Goal: Information Seeking & Learning: Compare options

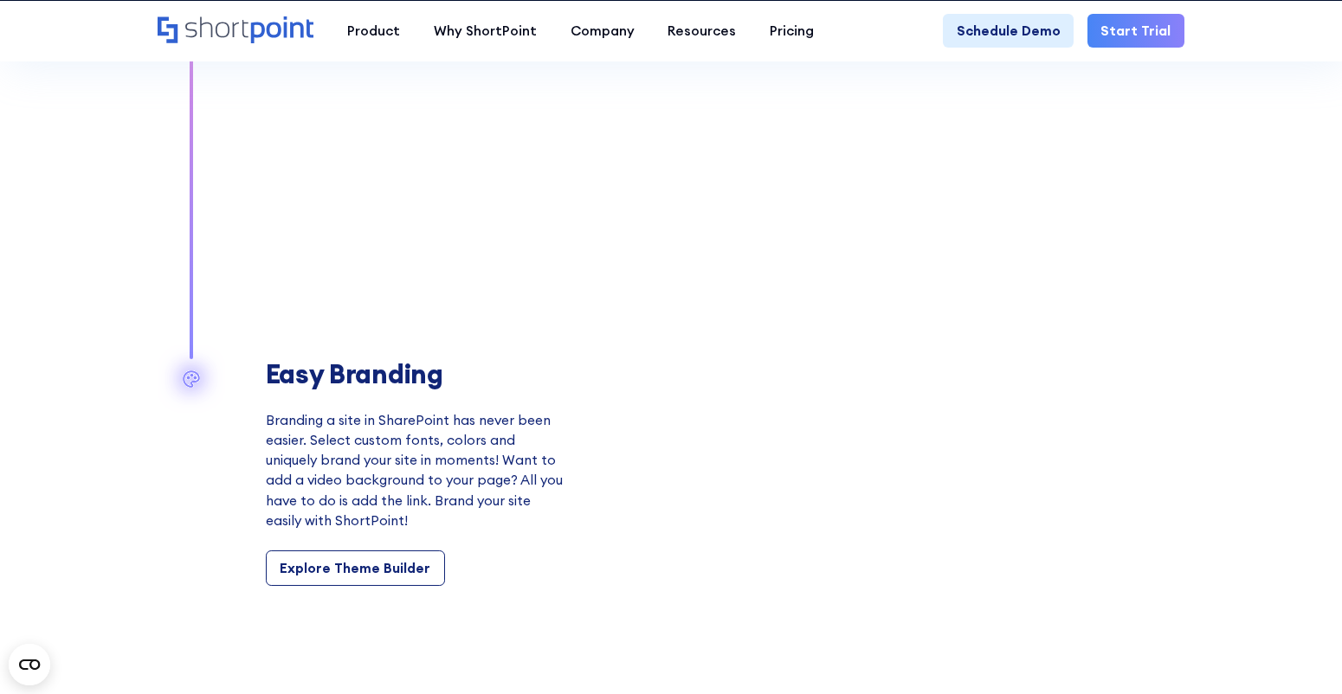
scroll to position [1911, 0]
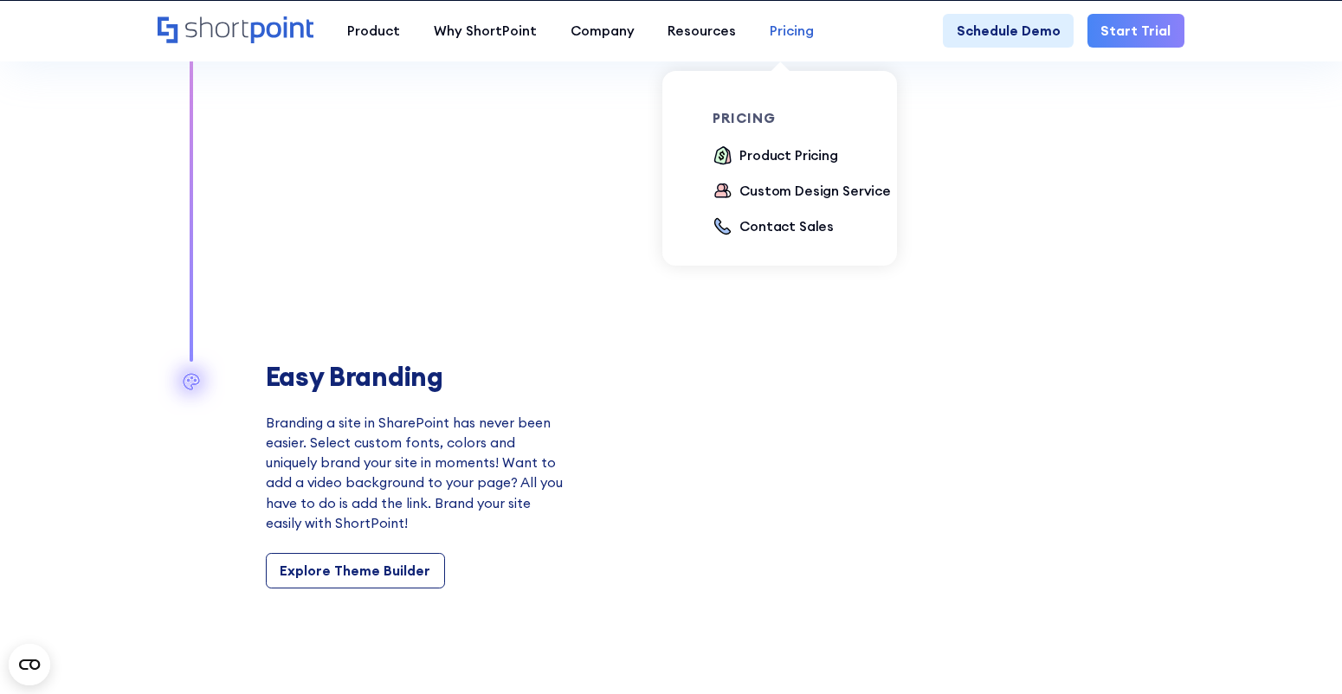
click at [781, 30] on div "Pricing" at bounding box center [792, 31] width 44 height 20
click at [794, 158] on div "Product Pricing" at bounding box center [788, 155] width 99 height 20
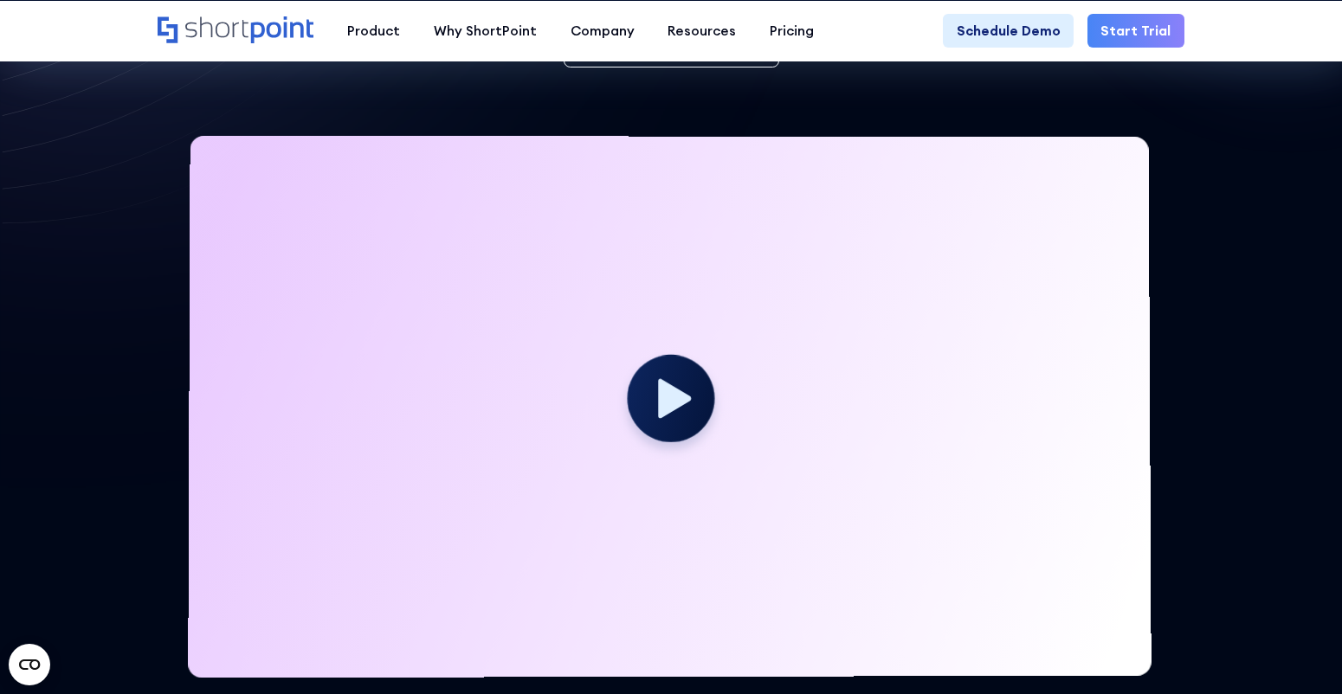
scroll to position [519, 0]
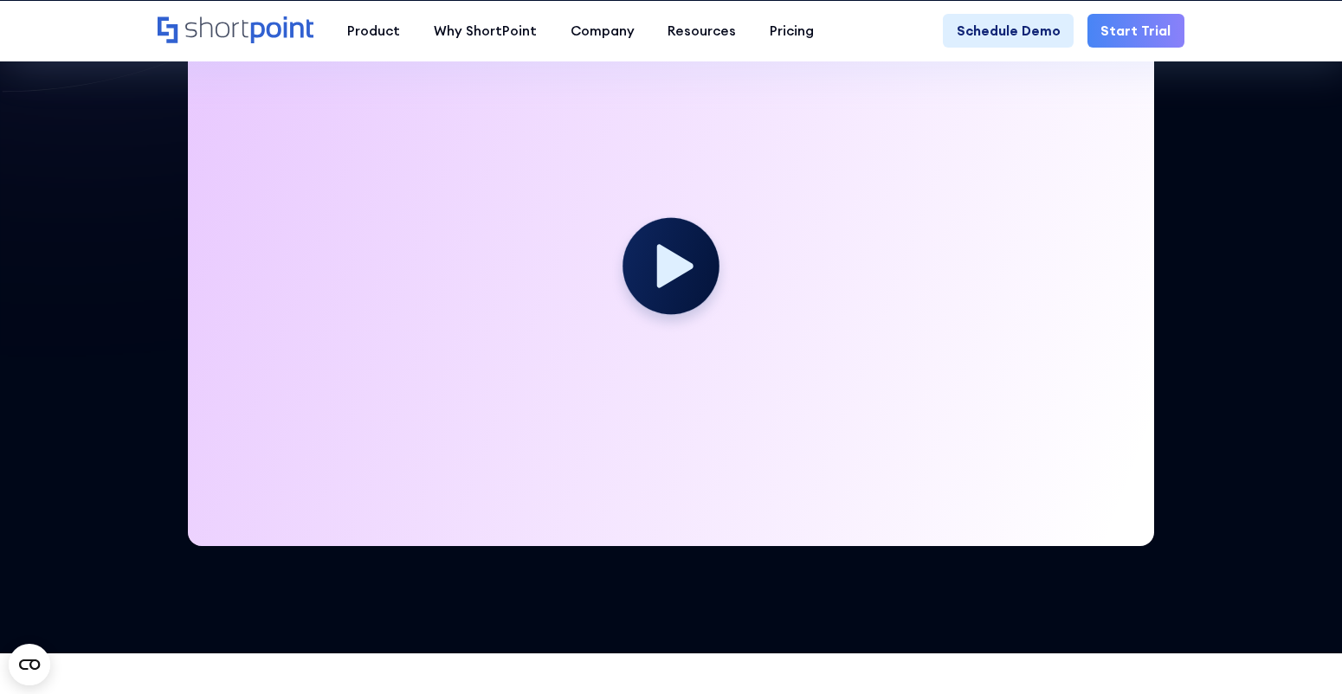
click at [659, 275] on icon at bounding box center [675, 265] width 36 height 43
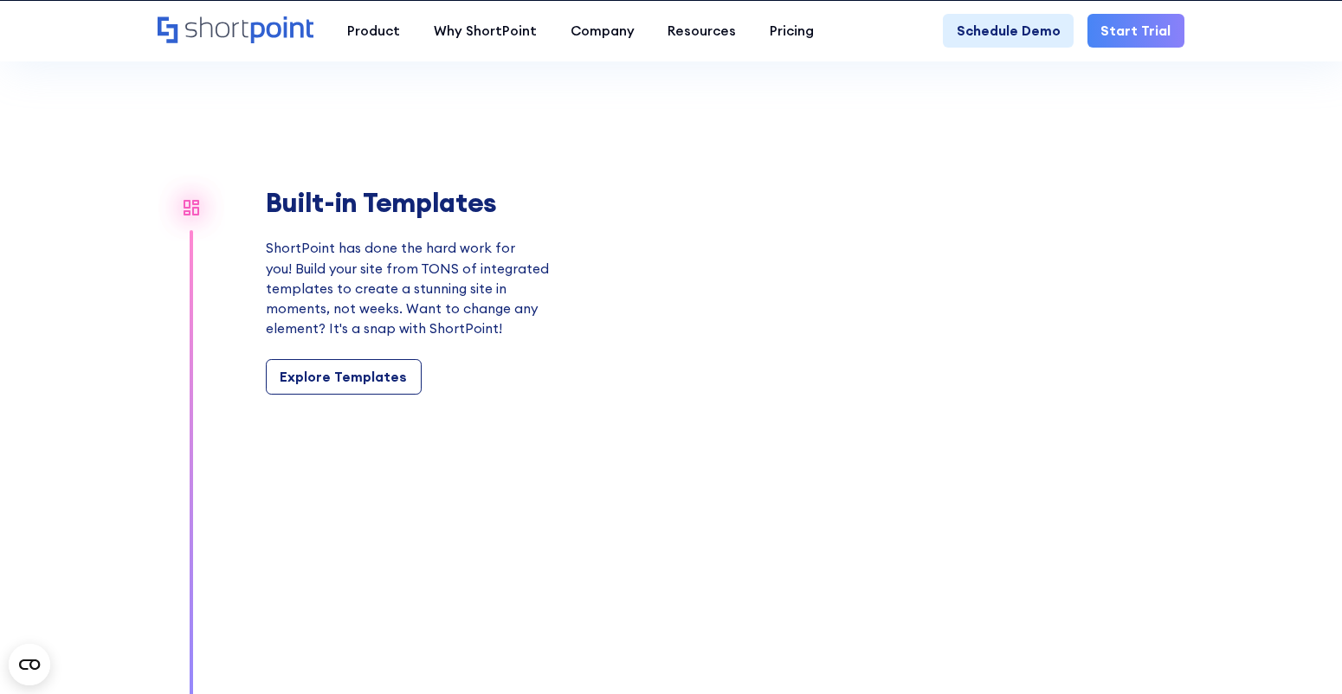
scroll to position [1541, 0]
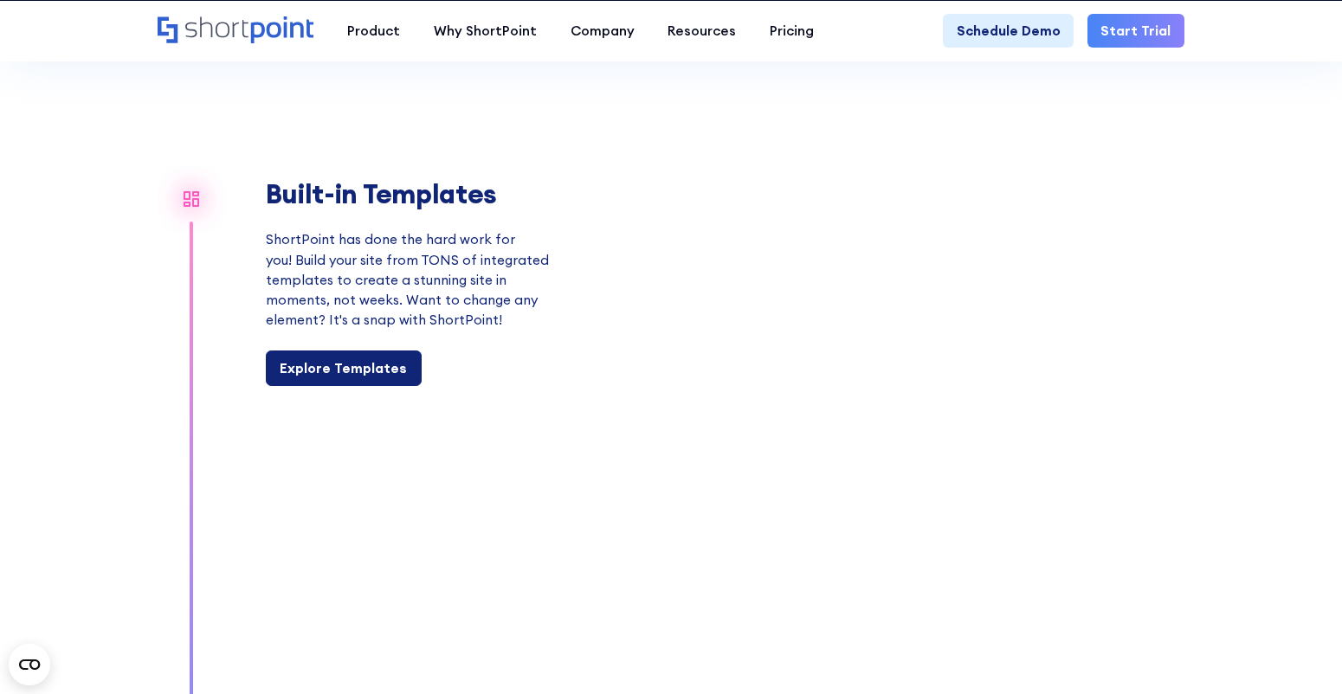
click at [362, 366] on div "Explore Templates" at bounding box center [343, 368] width 127 height 20
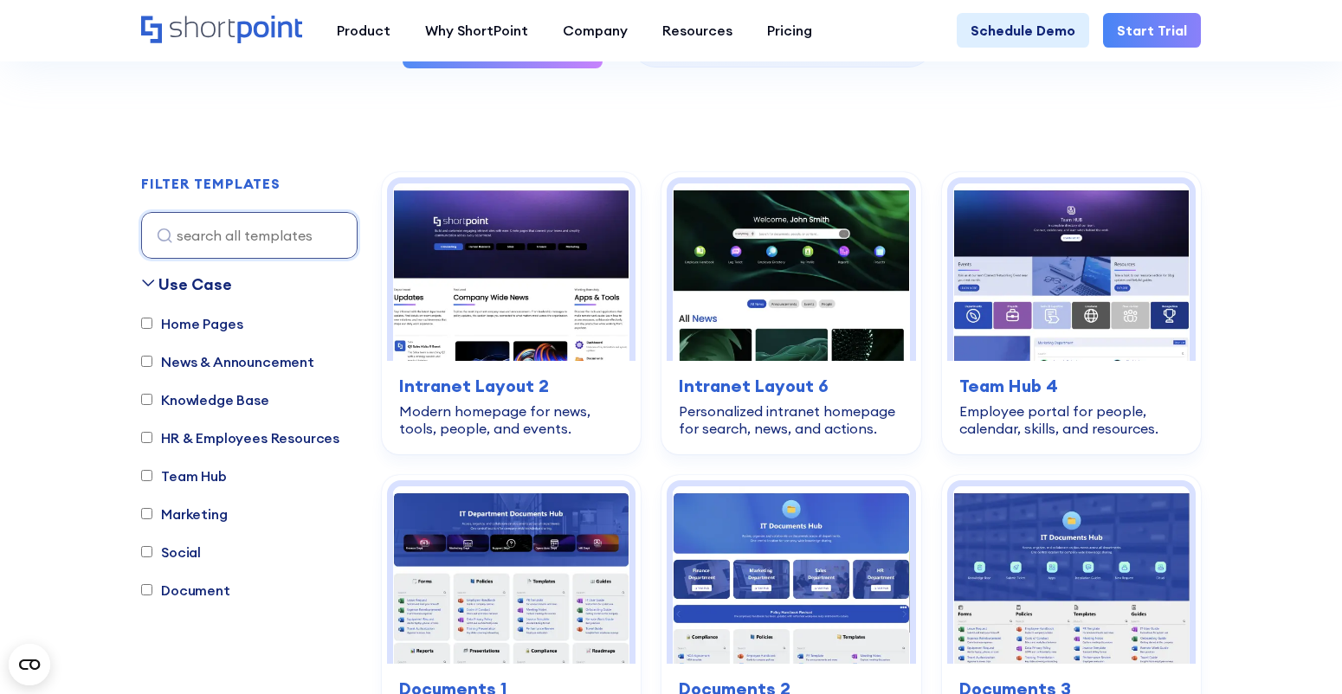
scroll to position [461, 0]
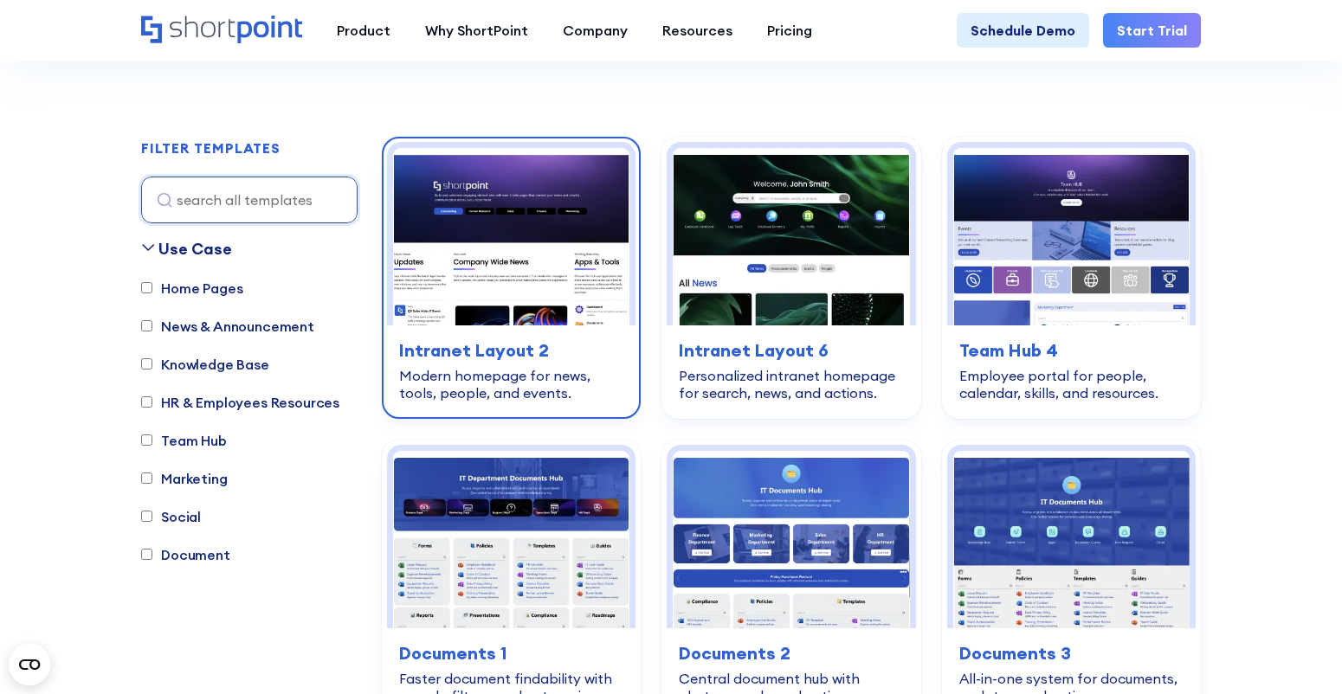
click at [518, 316] on img at bounding box center [511, 236] width 236 height 177
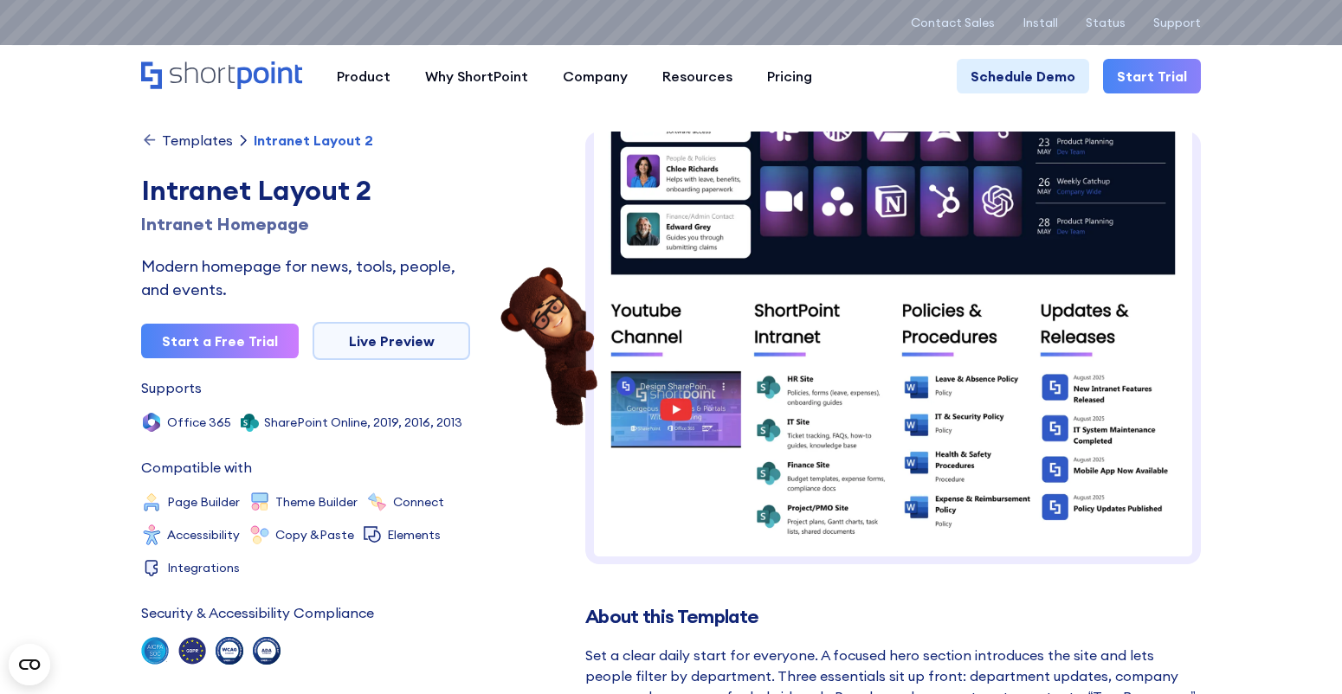
scroll to position [764, 0]
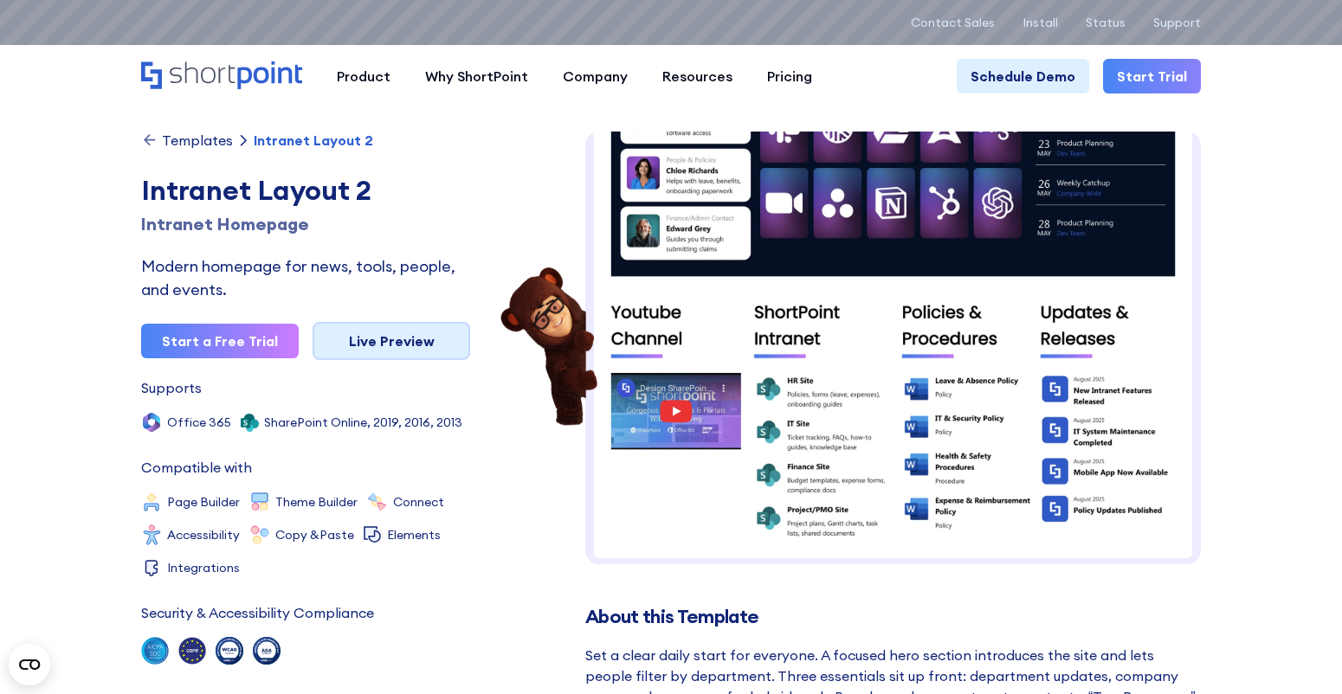
click at [356, 343] on link "Live Preview" at bounding box center [392, 341] width 158 height 38
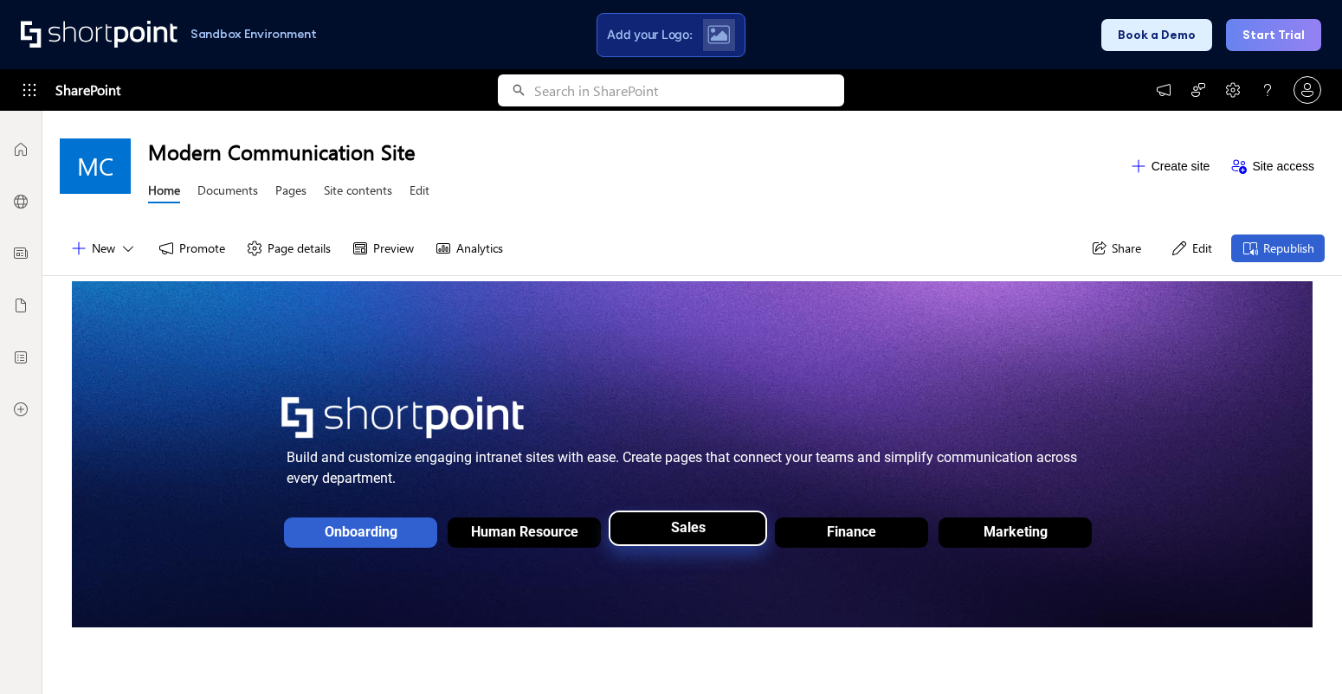
click at [709, 532] on div "Sales" at bounding box center [687, 531] width 155 height 49
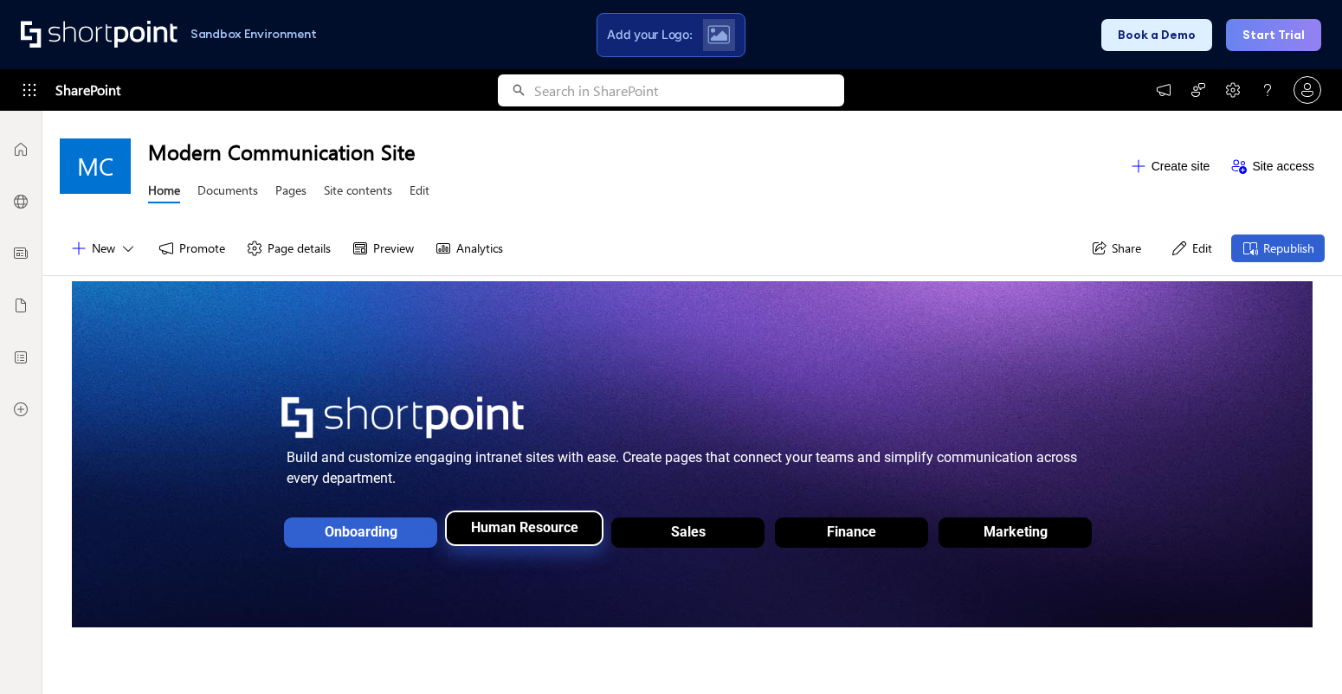
click at [541, 532] on div "Human Resource" at bounding box center [524, 527] width 107 height 16
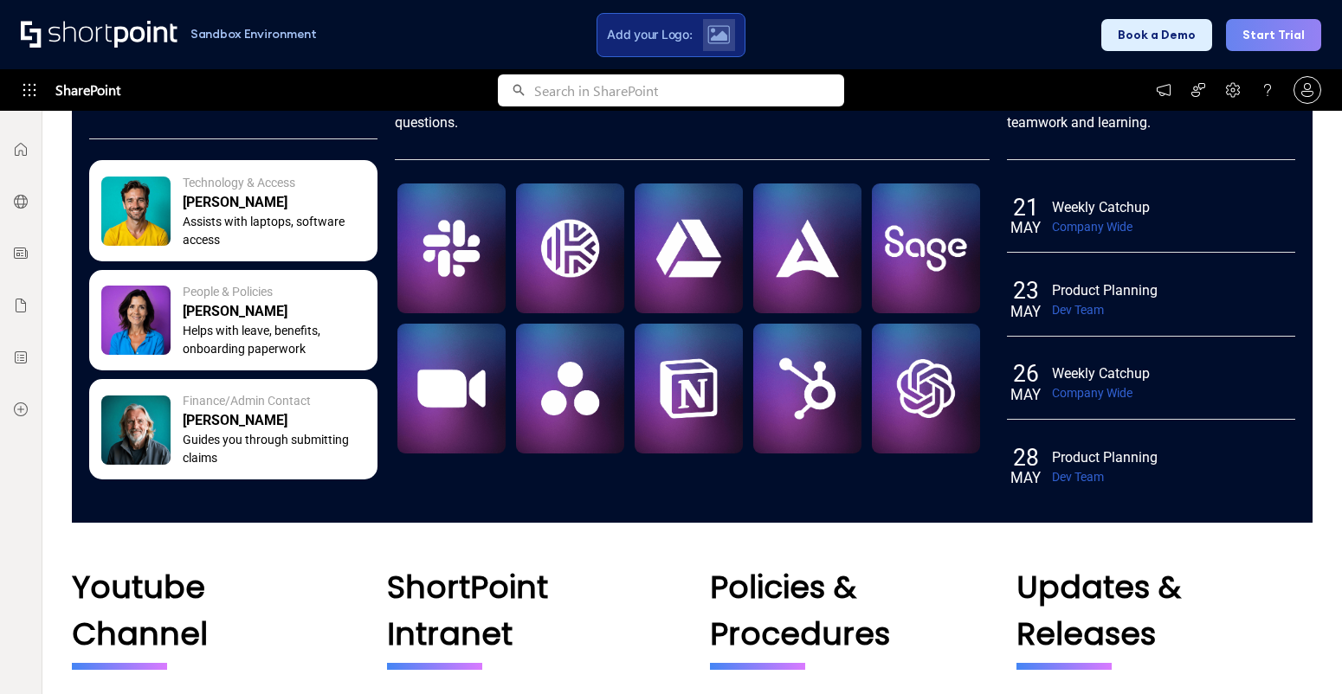
scroll to position [1726, 0]
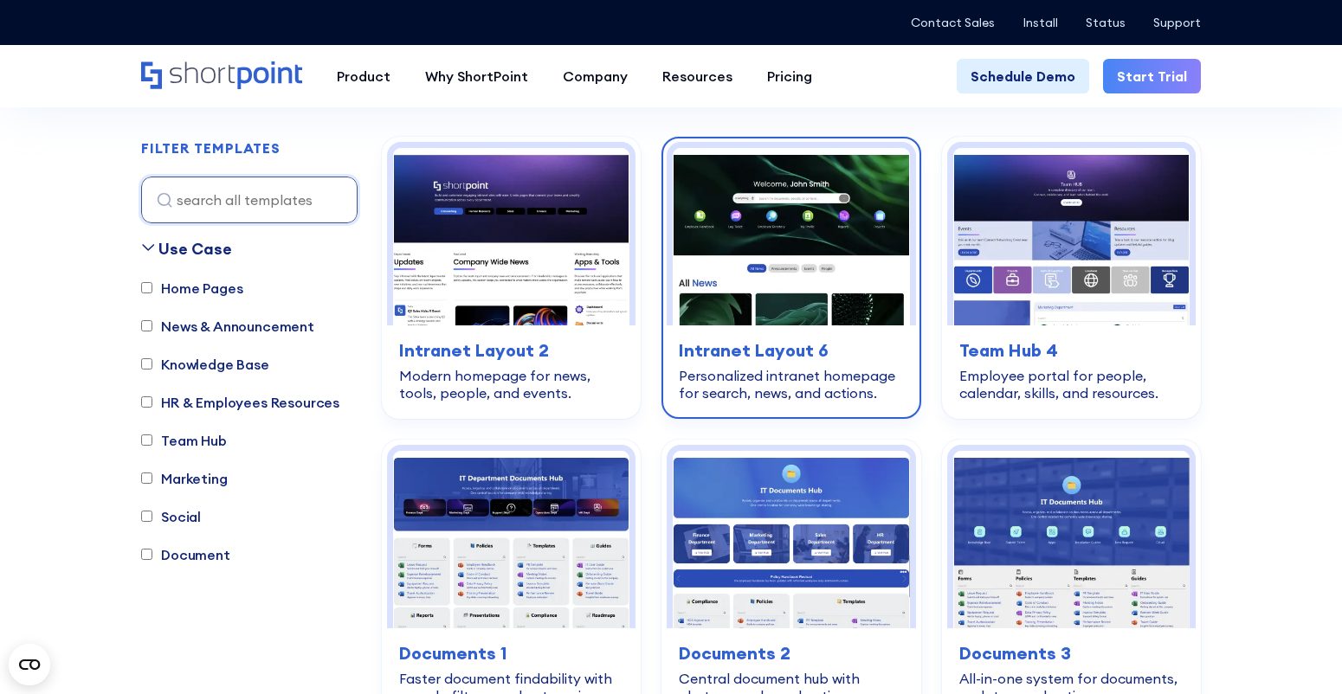
click at [892, 345] on h3 "Intranet Layout 6" at bounding box center [791, 351] width 224 height 26
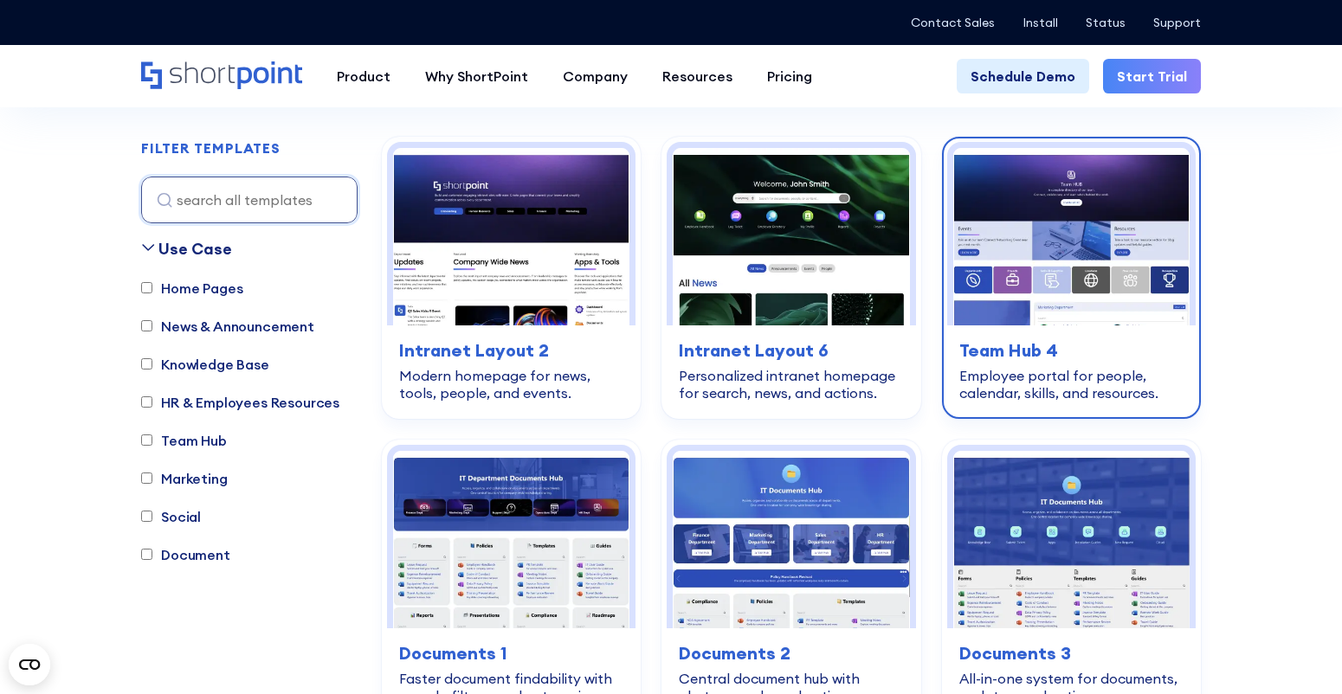
click at [1023, 356] on h3 "Team Hub 4" at bounding box center [1071, 351] width 224 height 26
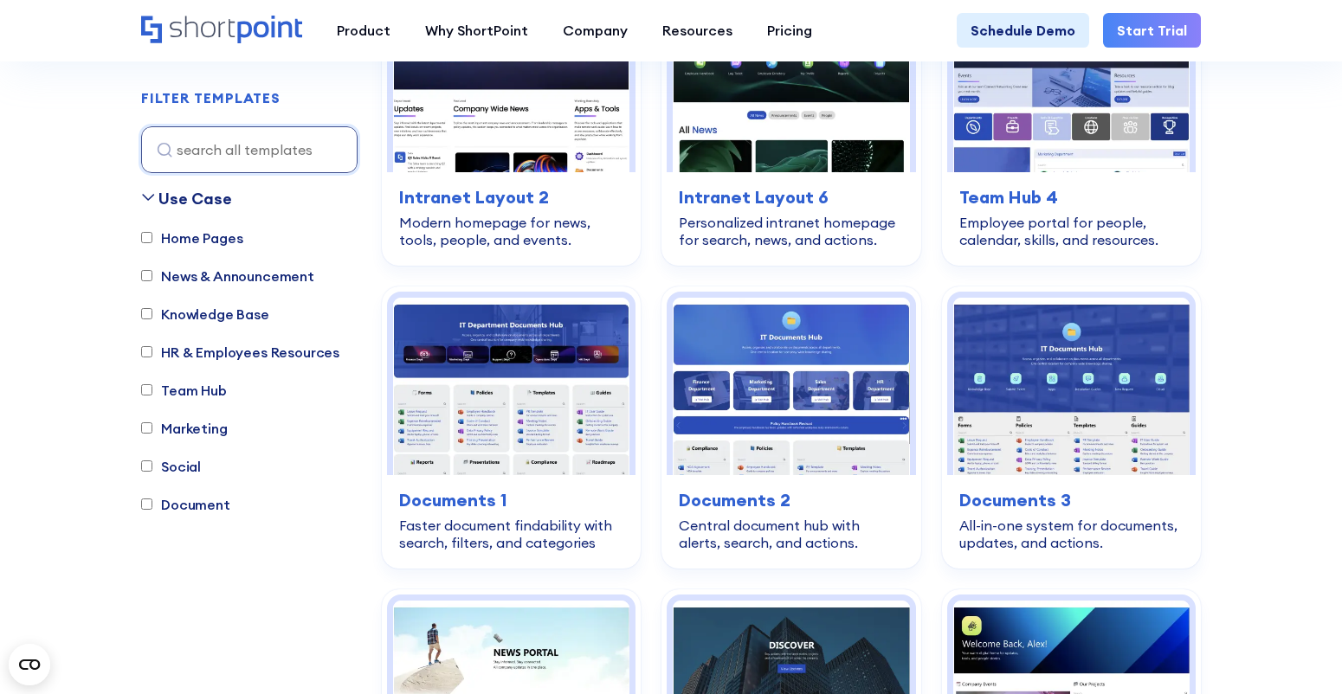
scroll to position [616, 0]
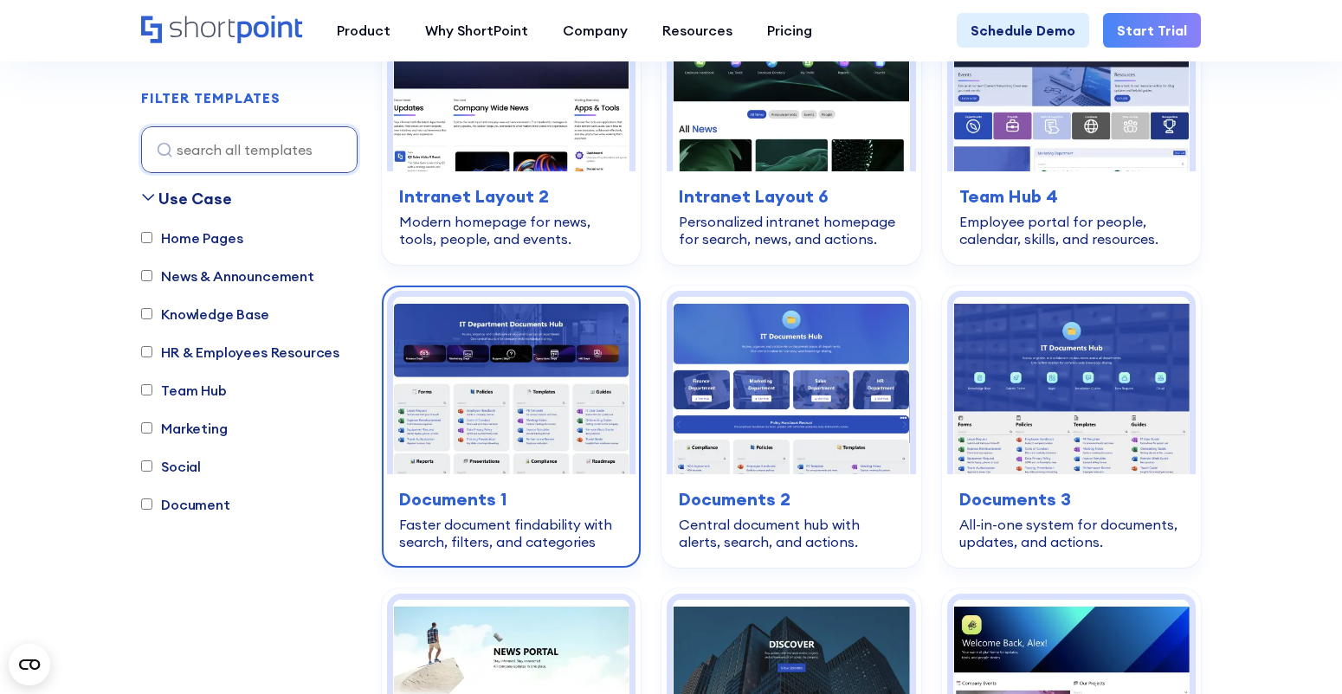
click at [558, 350] on img at bounding box center [511, 385] width 236 height 177
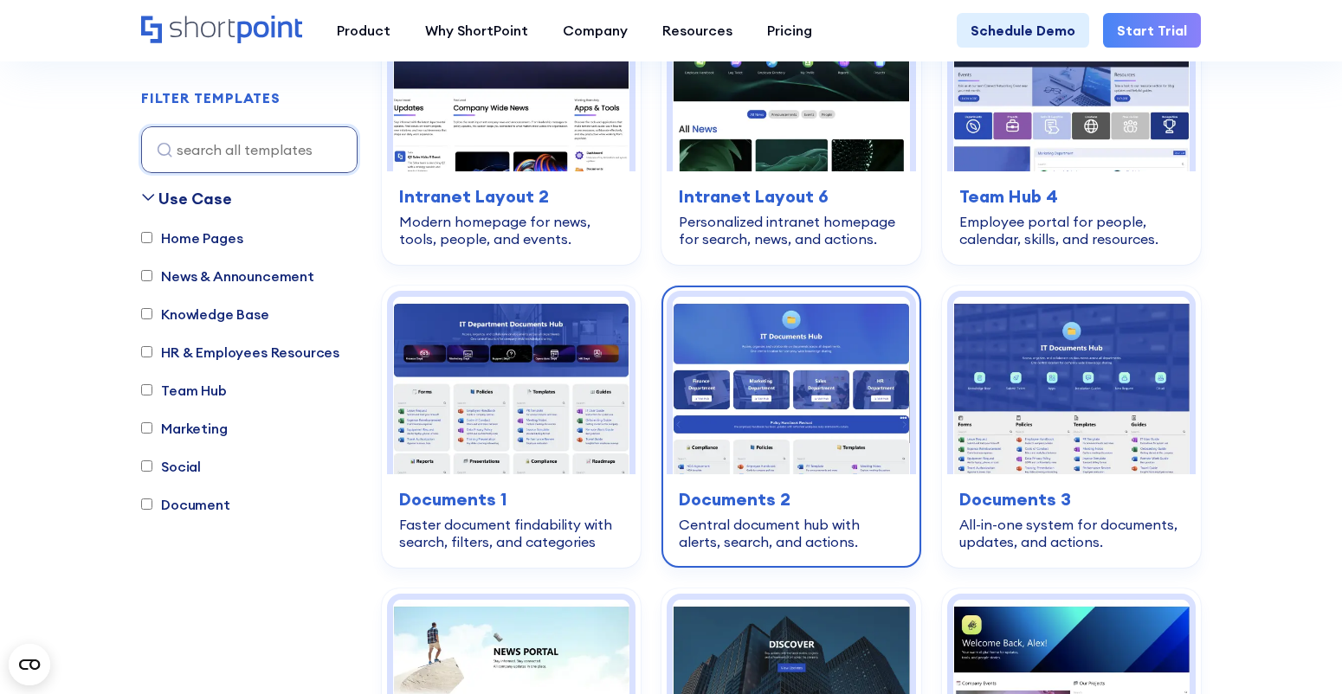
click at [747, 347] on img at bounding box center [791, 385] width 236 height 177
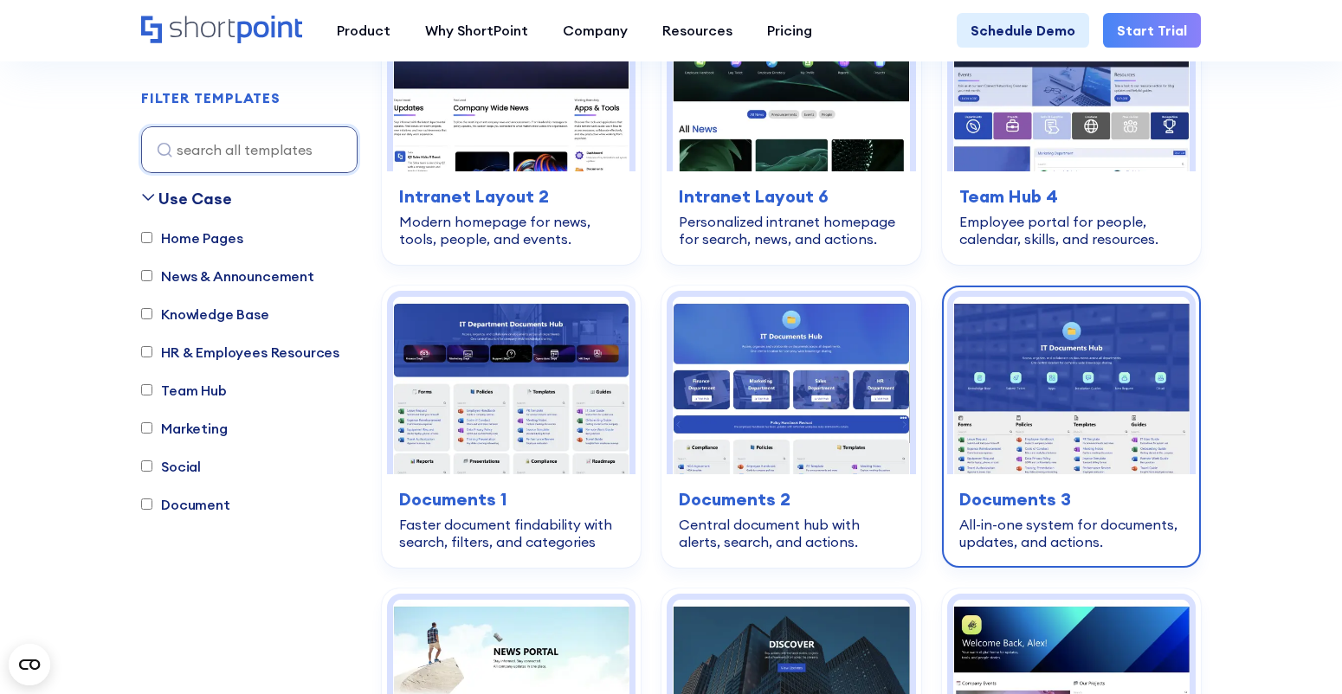
click at [1019, 351] on img at bounding box center [1071, 385] width 236 height 177
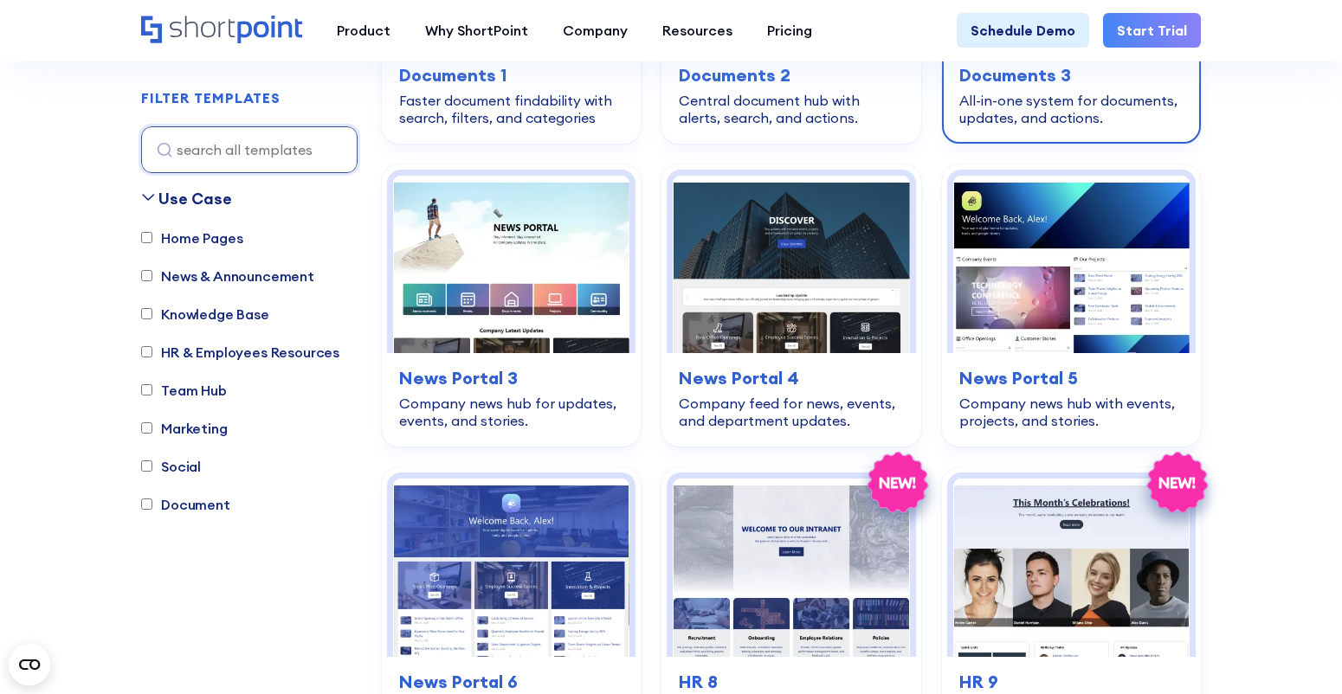
scroll to position [1058, 0]
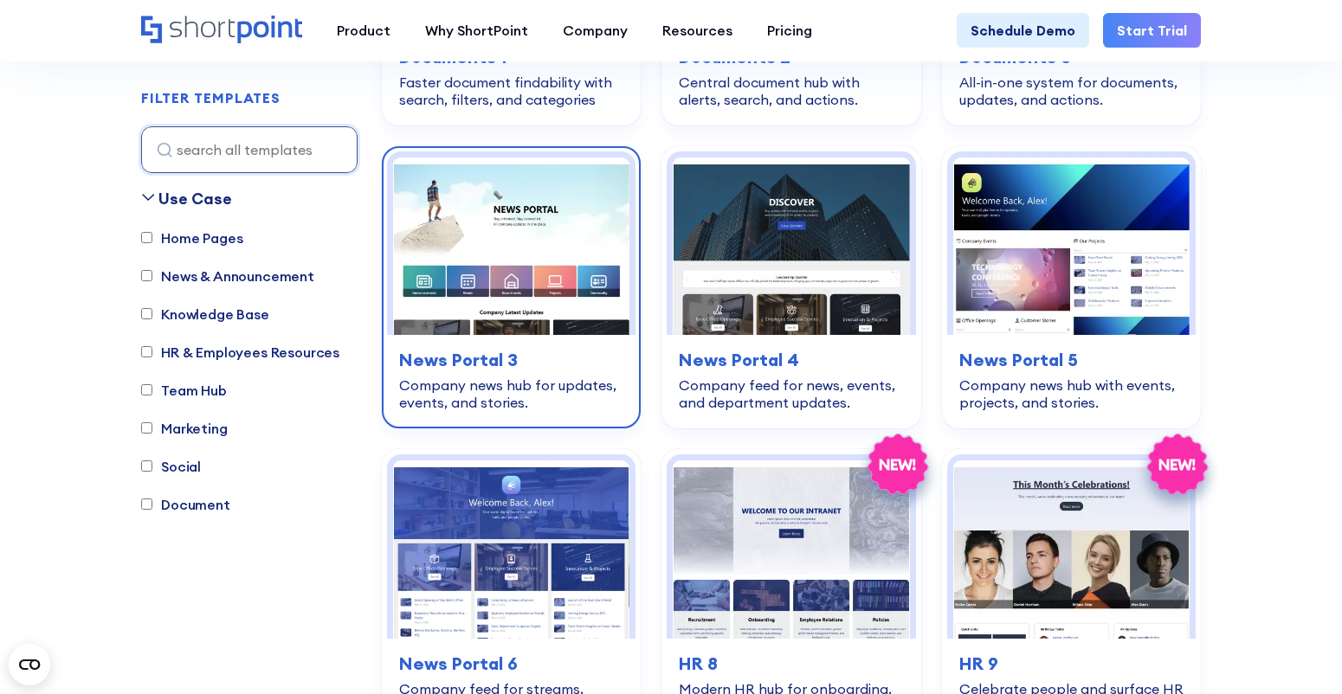
click at [534, 236] on img at bounding box center [511, 246] width 236 height 177
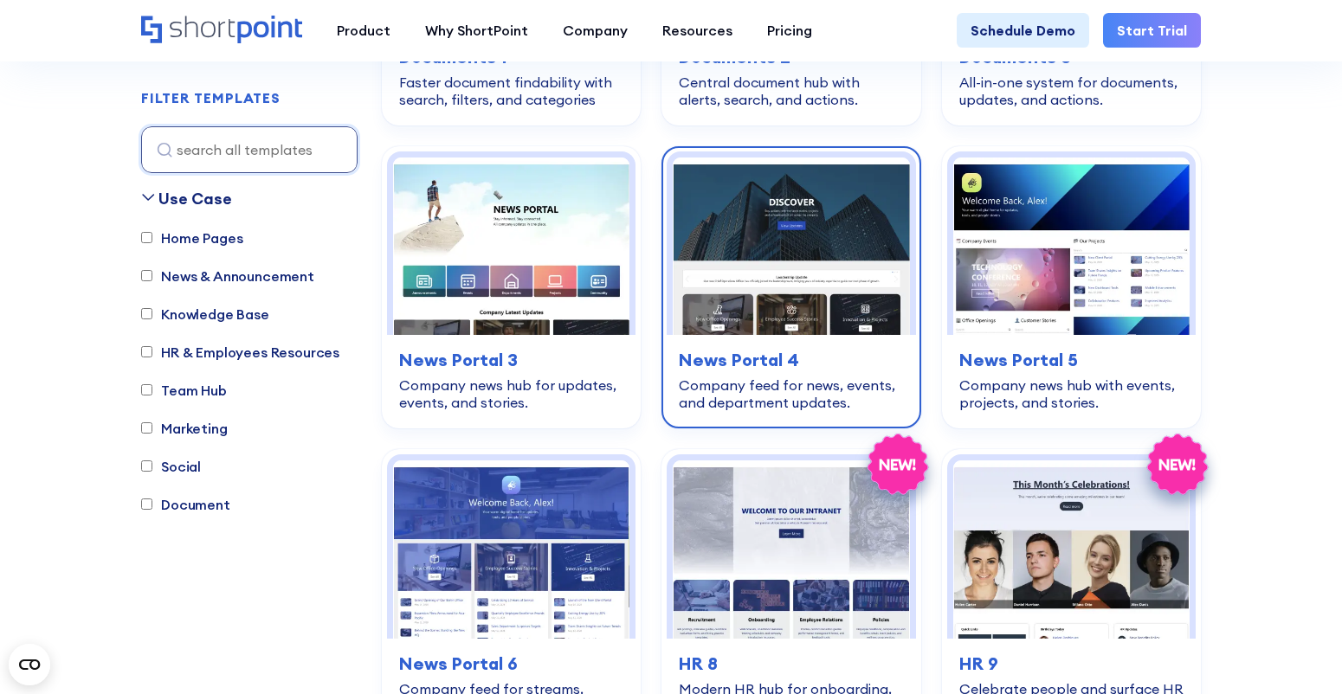
click at [747, 225] on img at bounding box center [791, 246] width 236 height 177
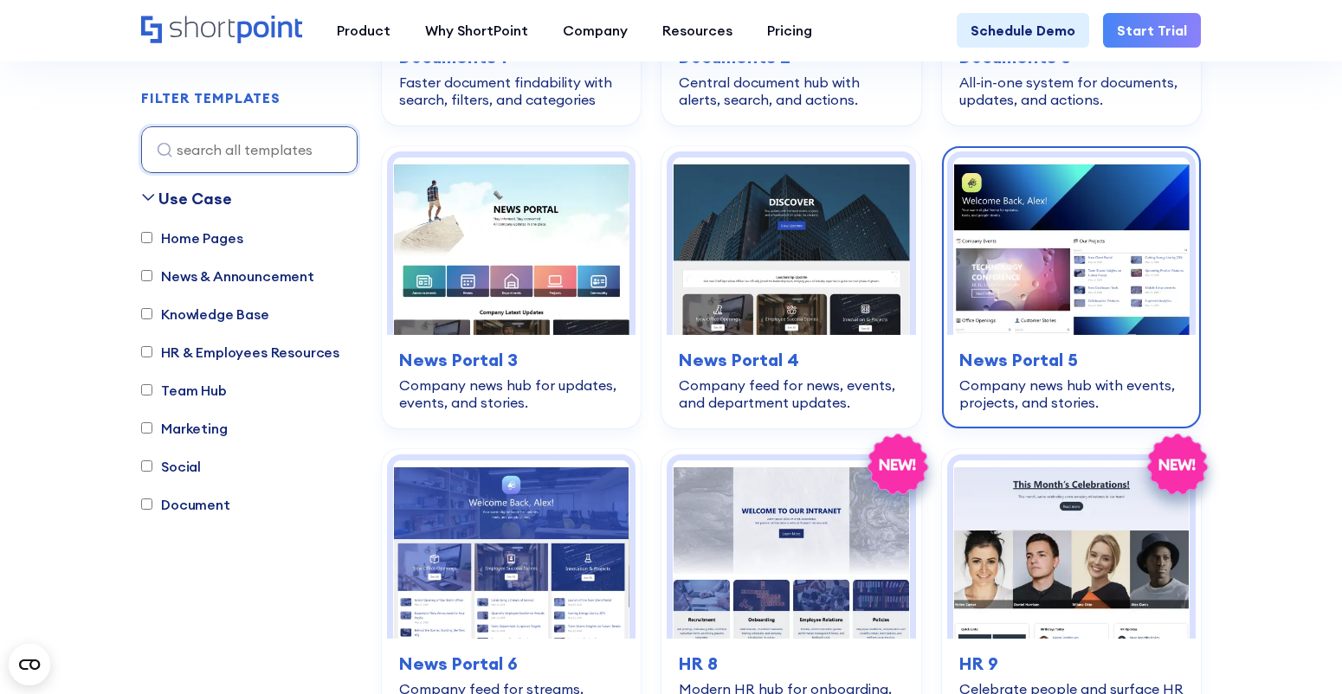
click at [1012, 224] on img at bounding box center [1071, 246] width 236 height 177
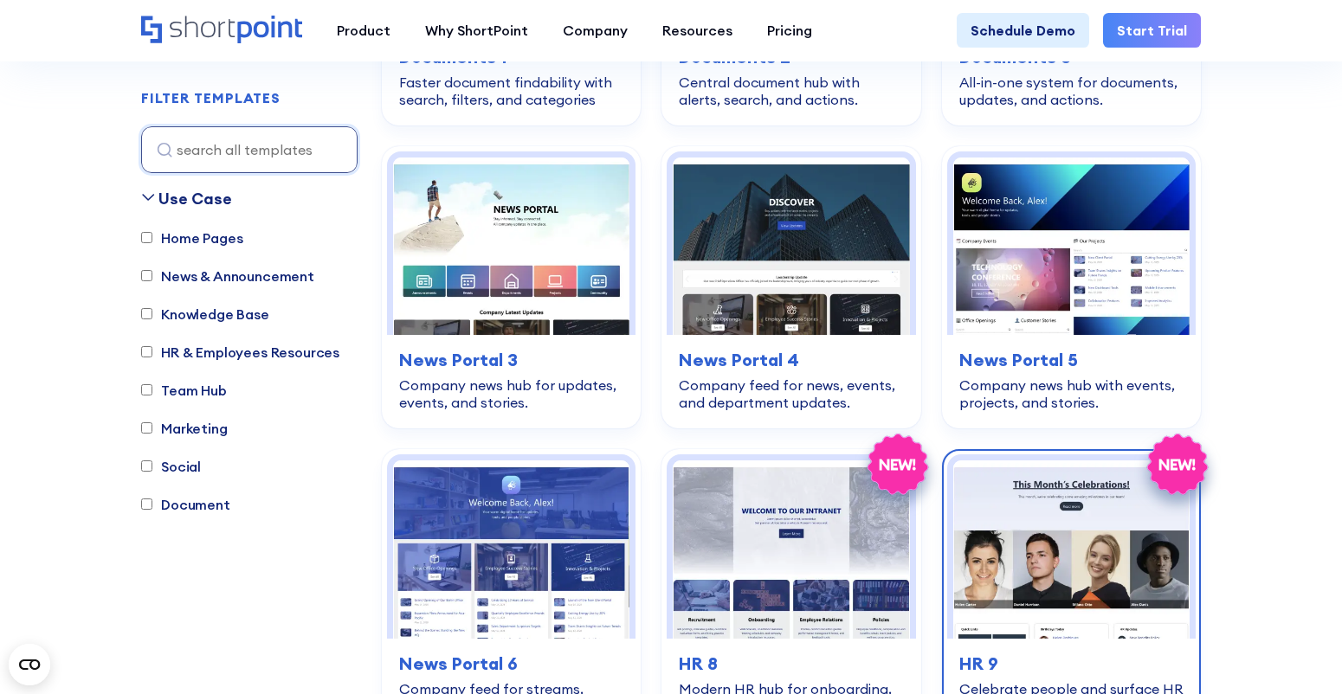
click at [1029, 537] on img at bounding box center [1071, 549] width 236 height 177
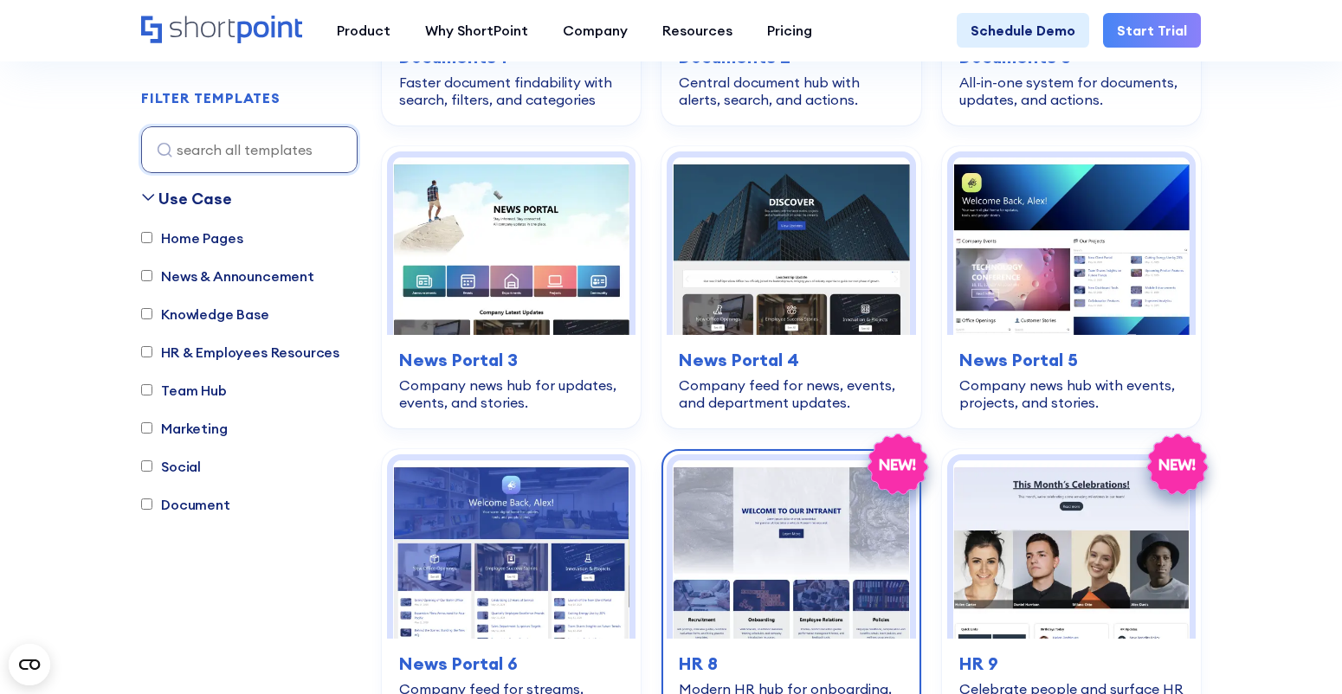
click at [848, 540] on img at bounding box center [791, 549] width 236 height 177
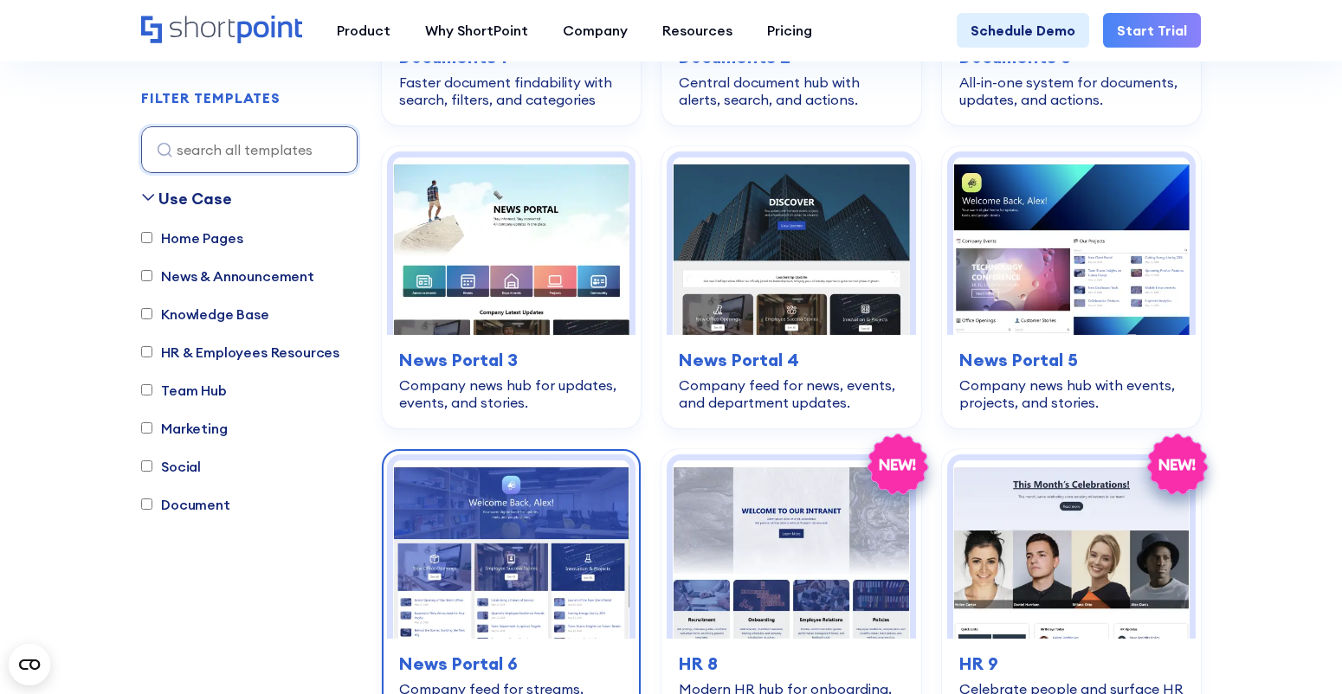
click at [551, 541] on img at bounding box center [511, 549] width 236 height 177
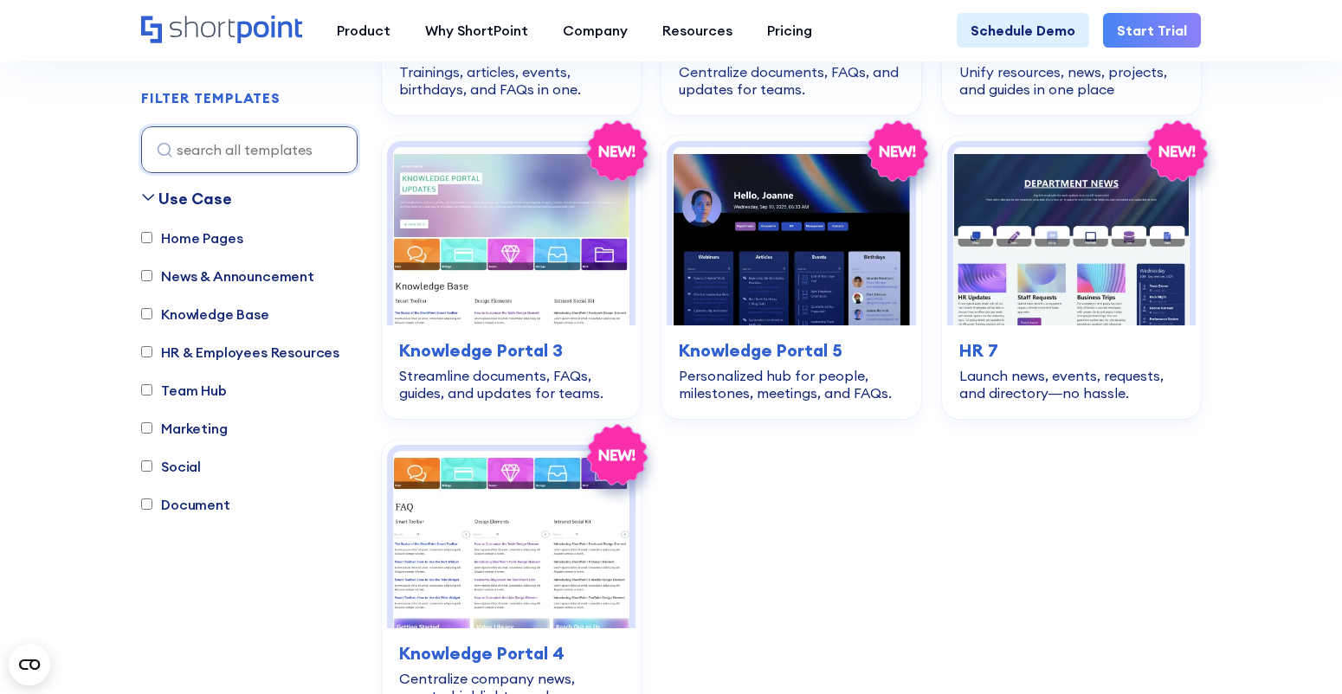
scroll to position [4179, 0]
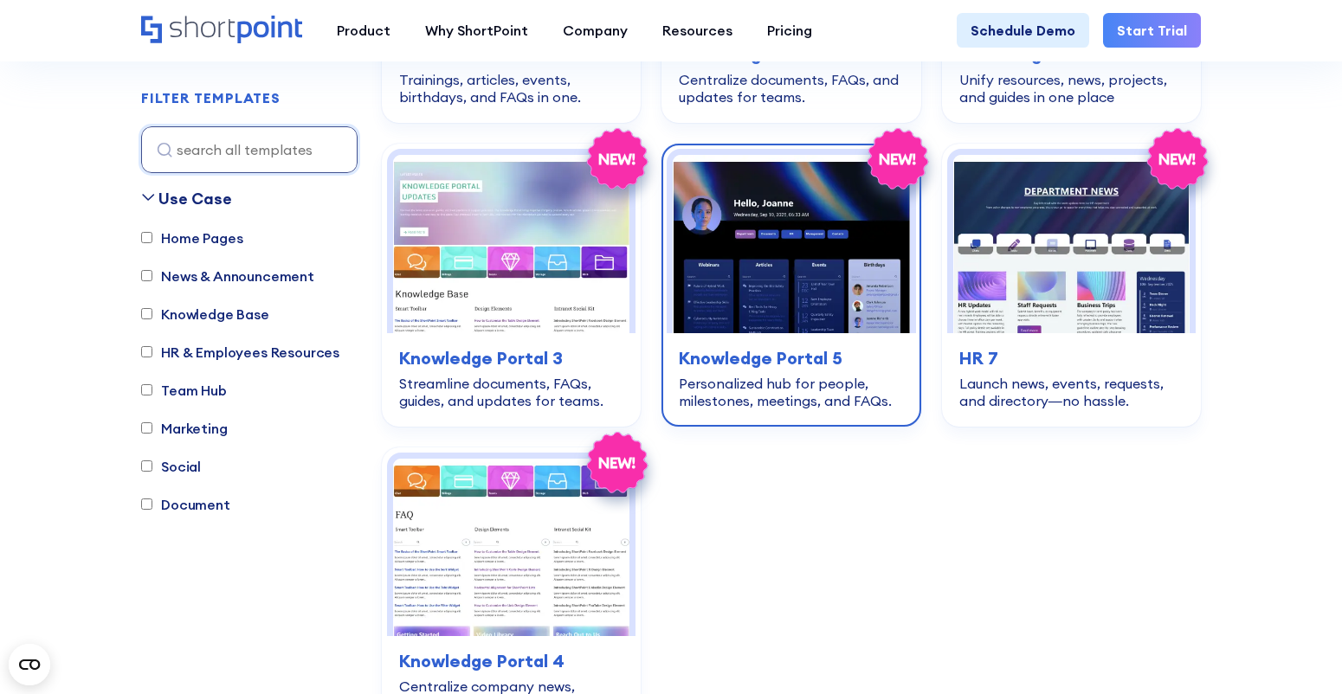
click at [741, 345] on h3 "Knowledge Portal 5" at bounding box center [791, 358] width 224 height 26
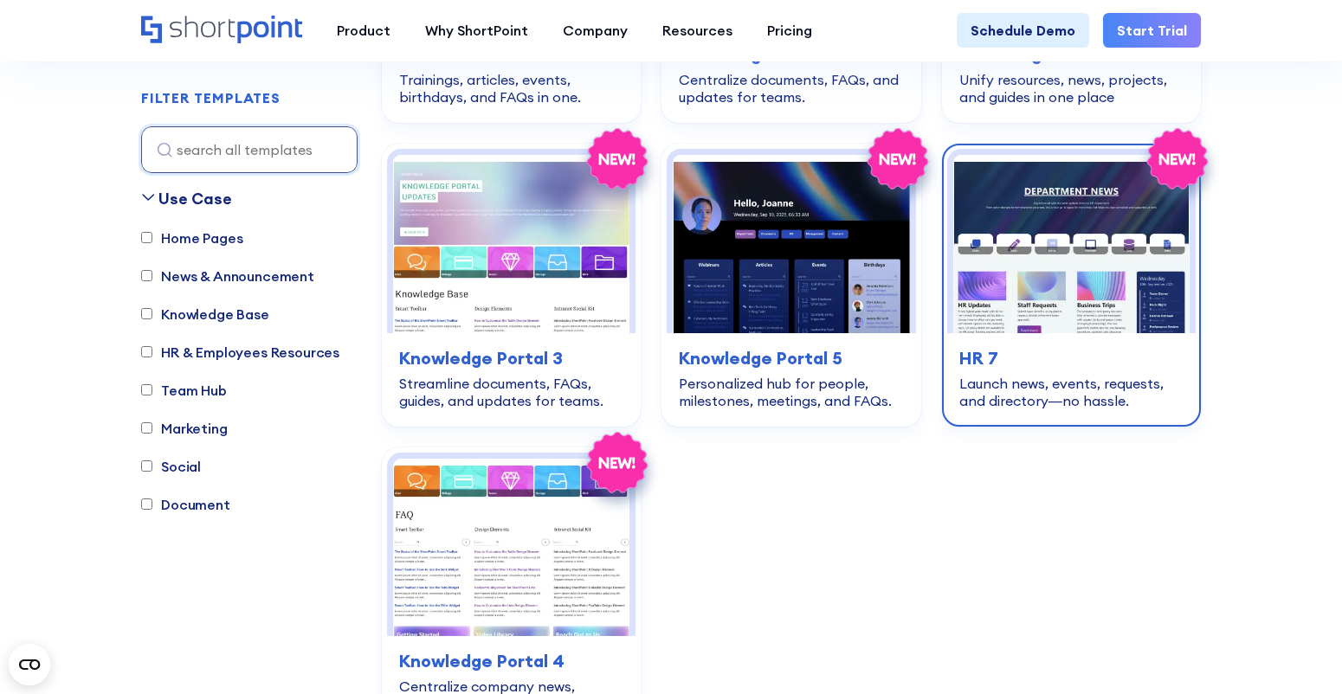
click at [1010, 273] on img at bounding box center [1071, 243] width 236 height 177
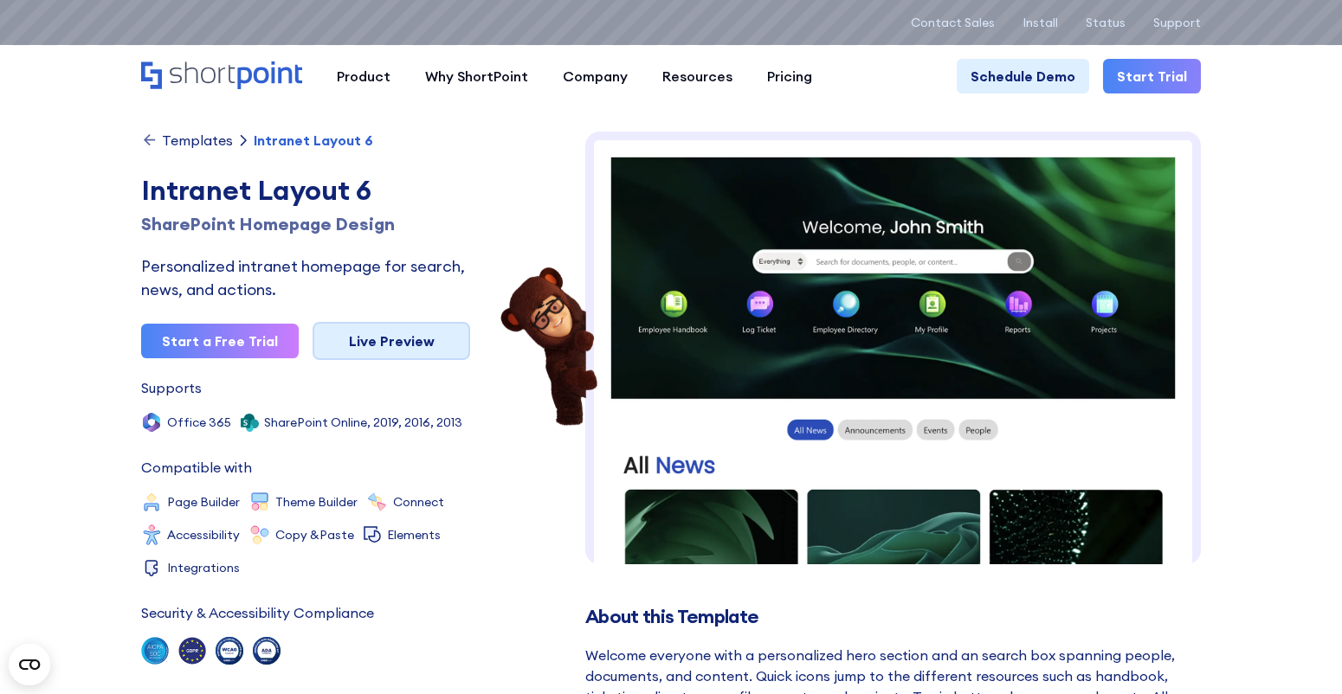
click at [353, 345] on link "Live Preview" at bounding box center [392, 341] width 158 height 38
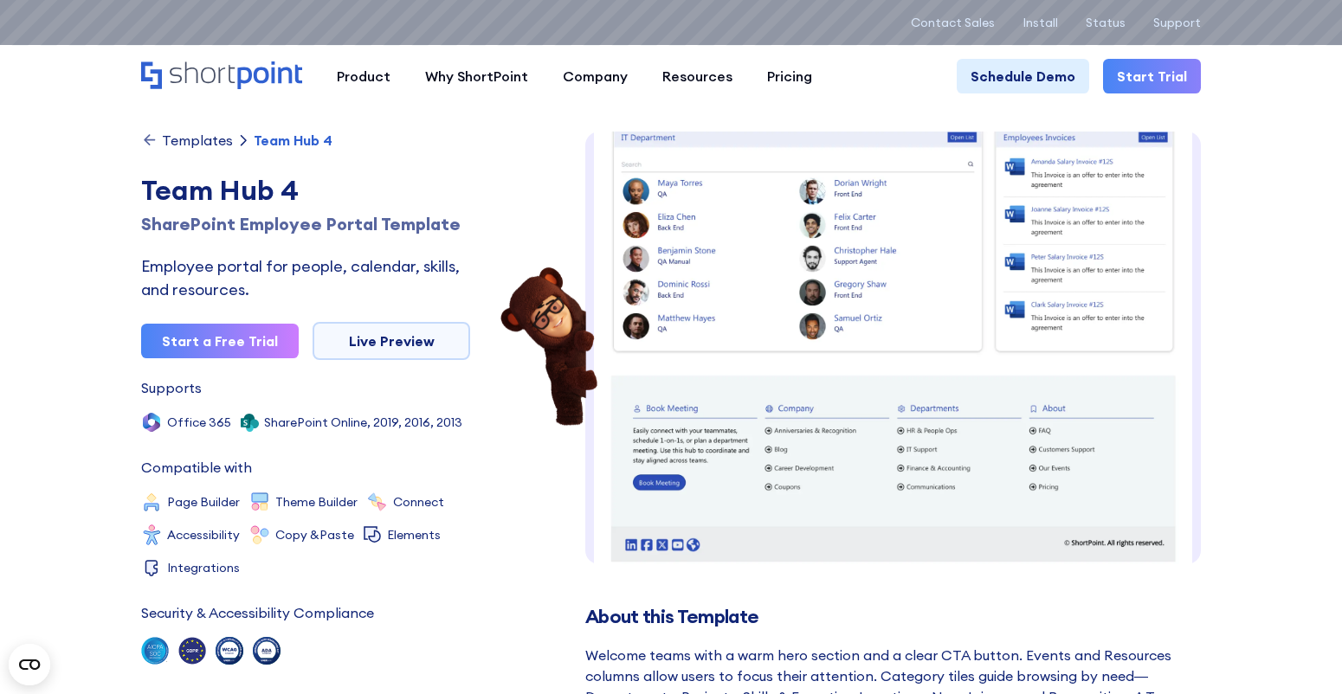
scroll to position [659, 0]
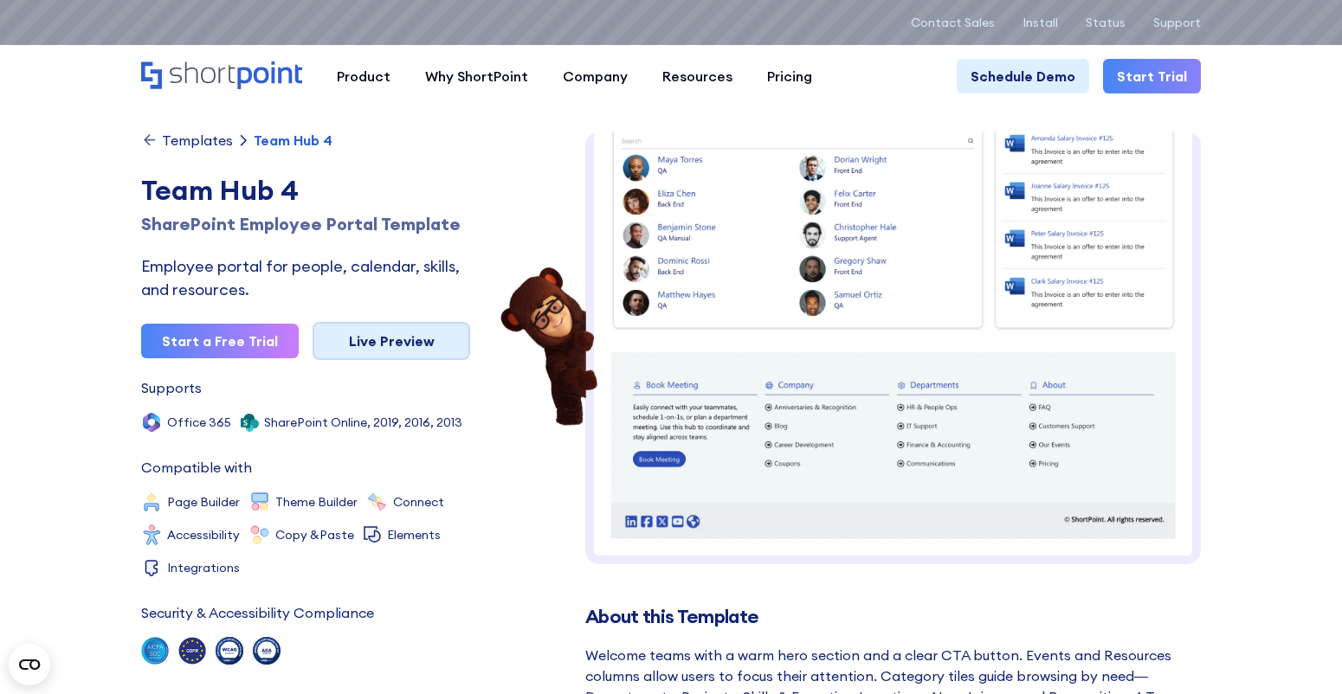
click at [418, 331] on link "Live Preview" at bounding box center [392, 341] width 158 height 38
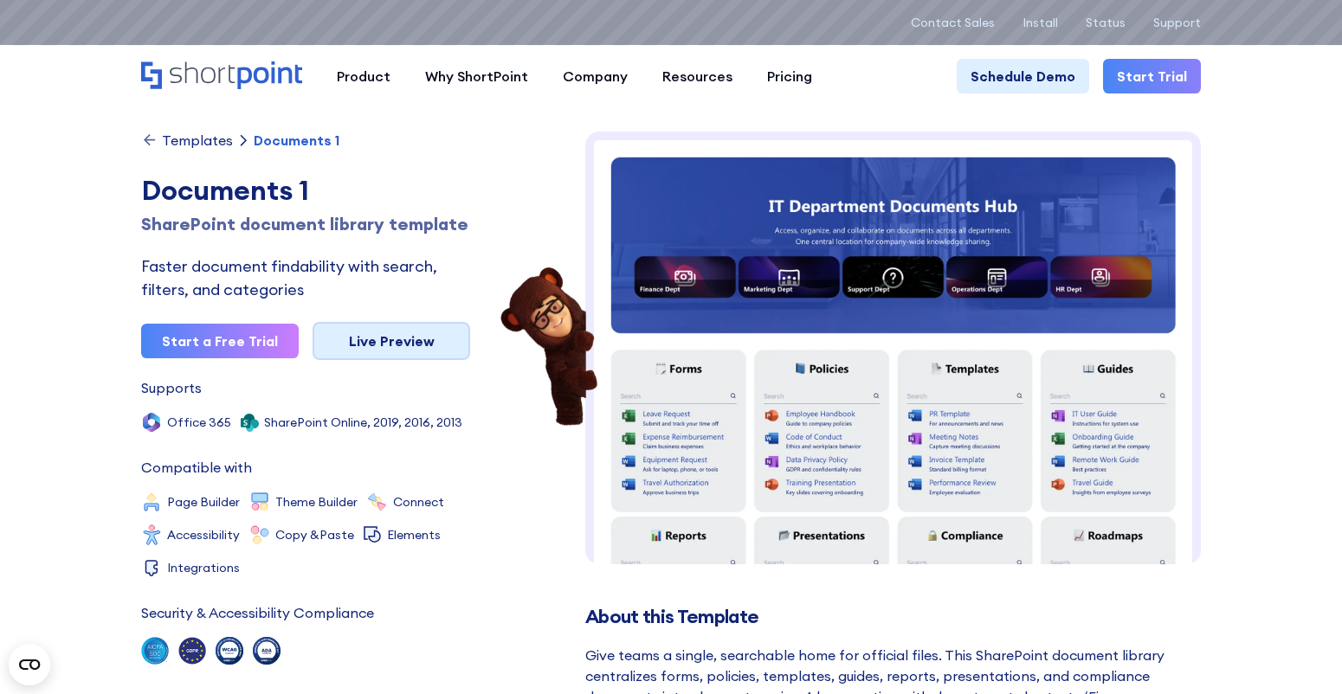
click at [353, 360] on link "Live Preview" at bounding box center [392, 341] width 158 height 38
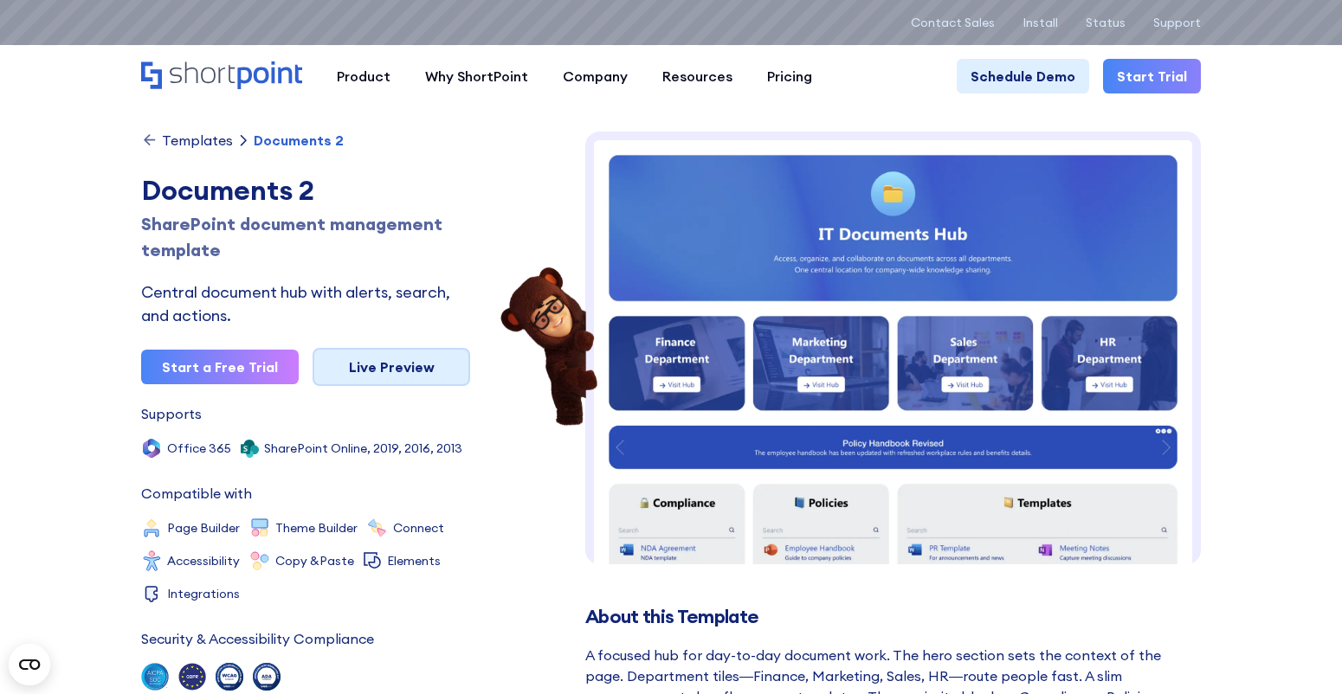
click at [345, 375] on link "Live Preview" at bounding box center [392, 367] width 158 height 38
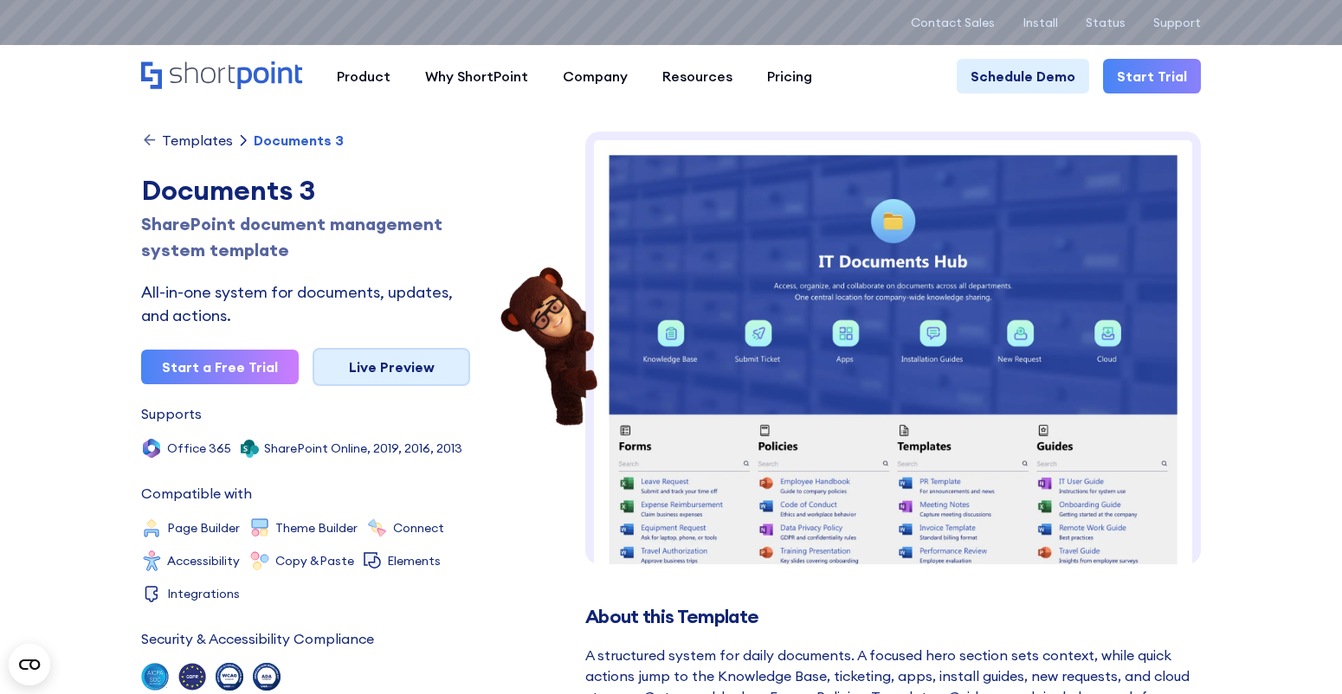
click at [401, 364] on link "Live Preview" at bounding box center [392, 367] width 158 height 38
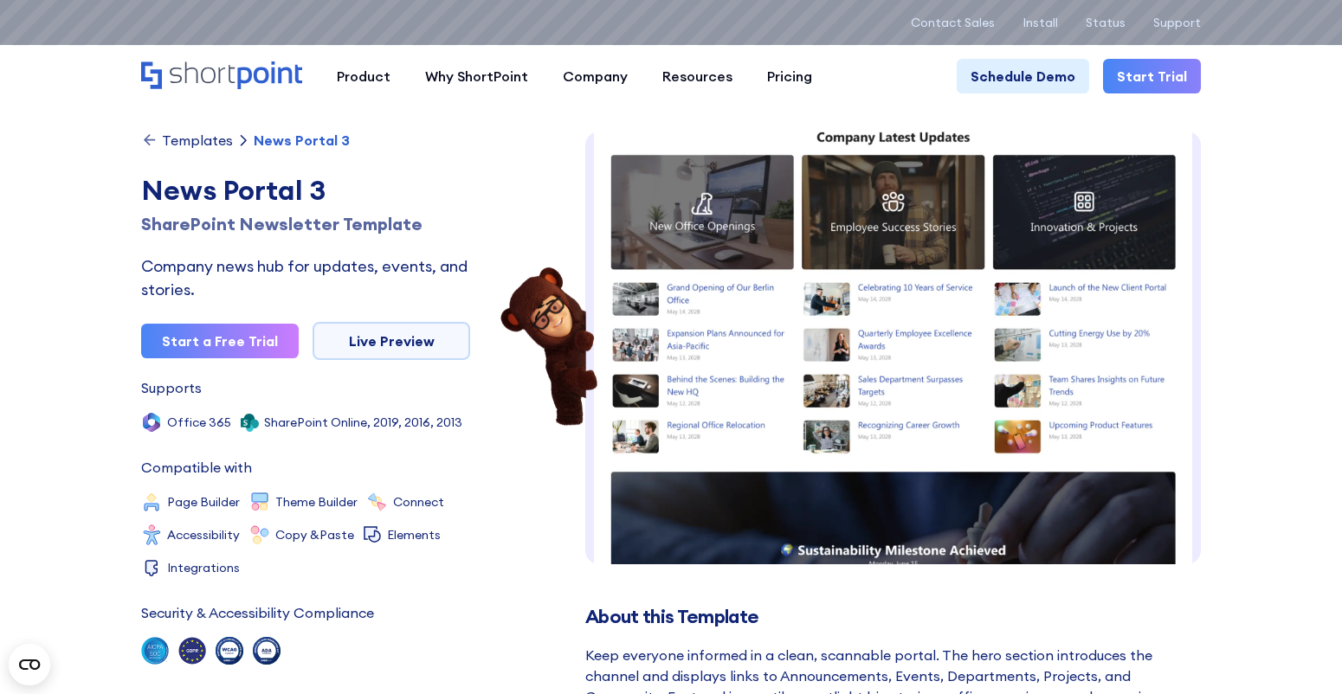
scroll to position [756, 0]
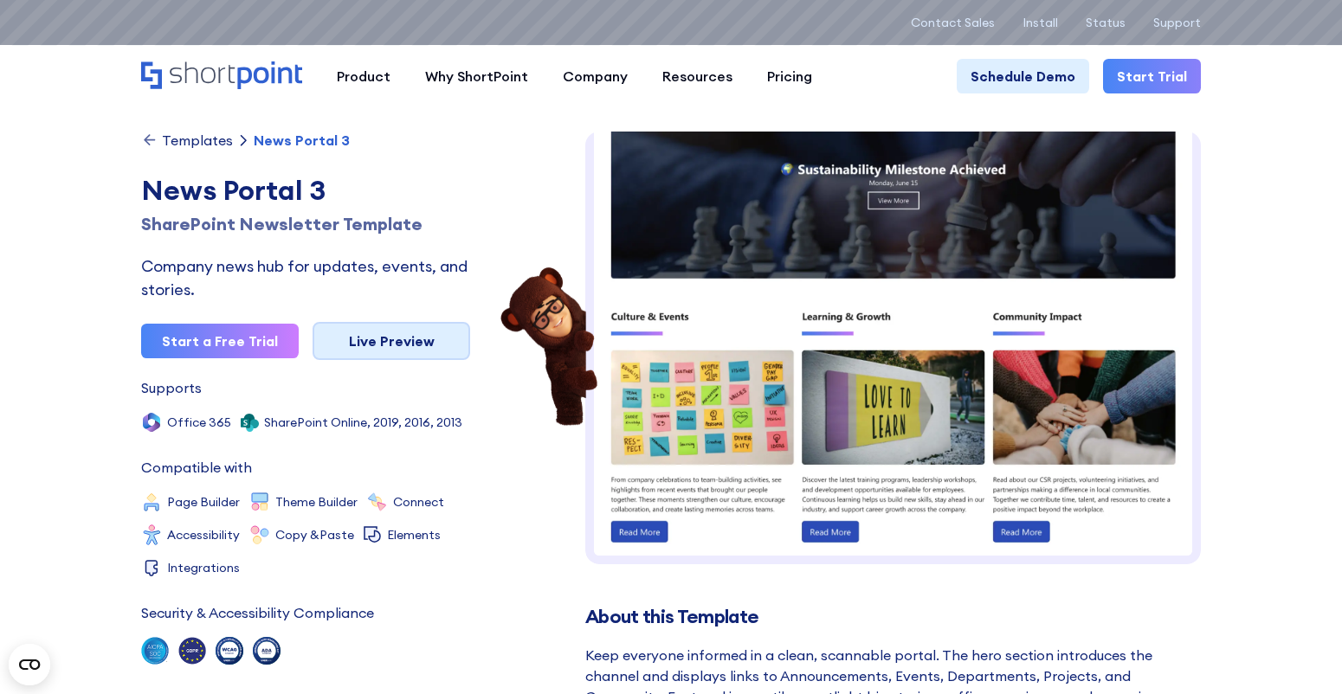
click at [359, 343] on link "Live Preview" at bounding box center [392, 341] width 158 height 38
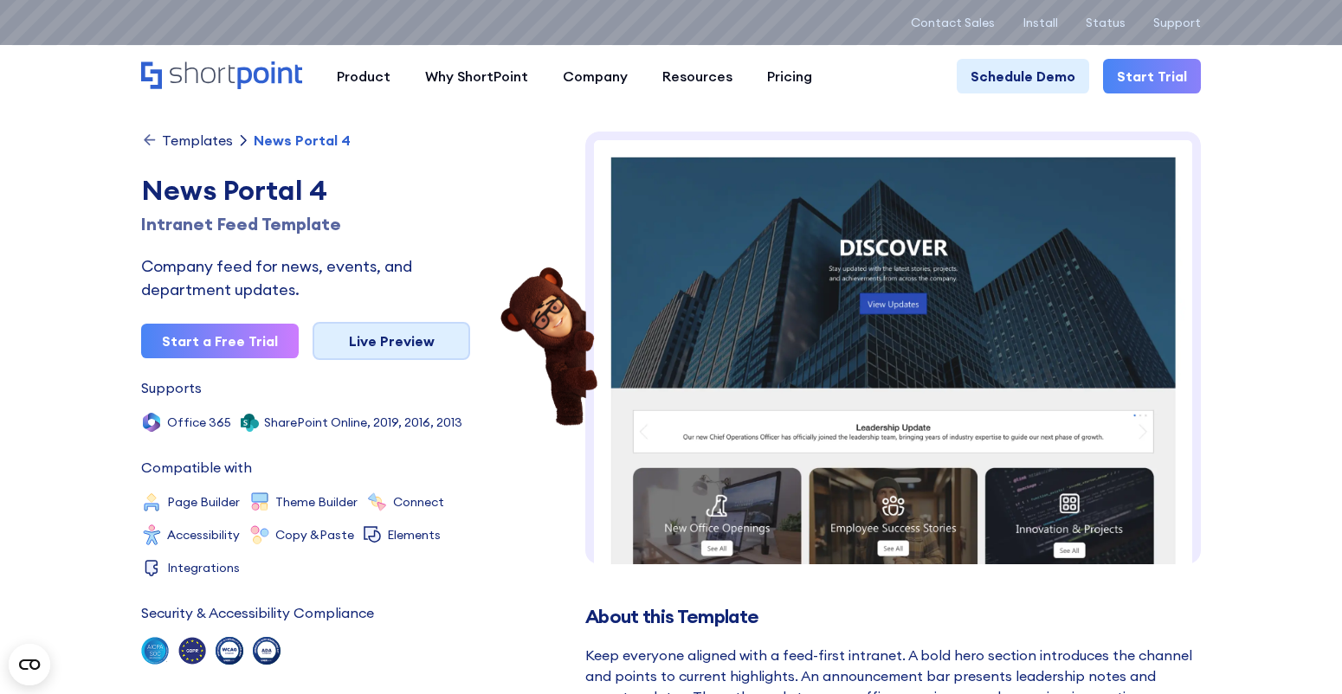
click at [395, 338] on link "Live Preview" at bounding box center [392, 341] width 158 height 38
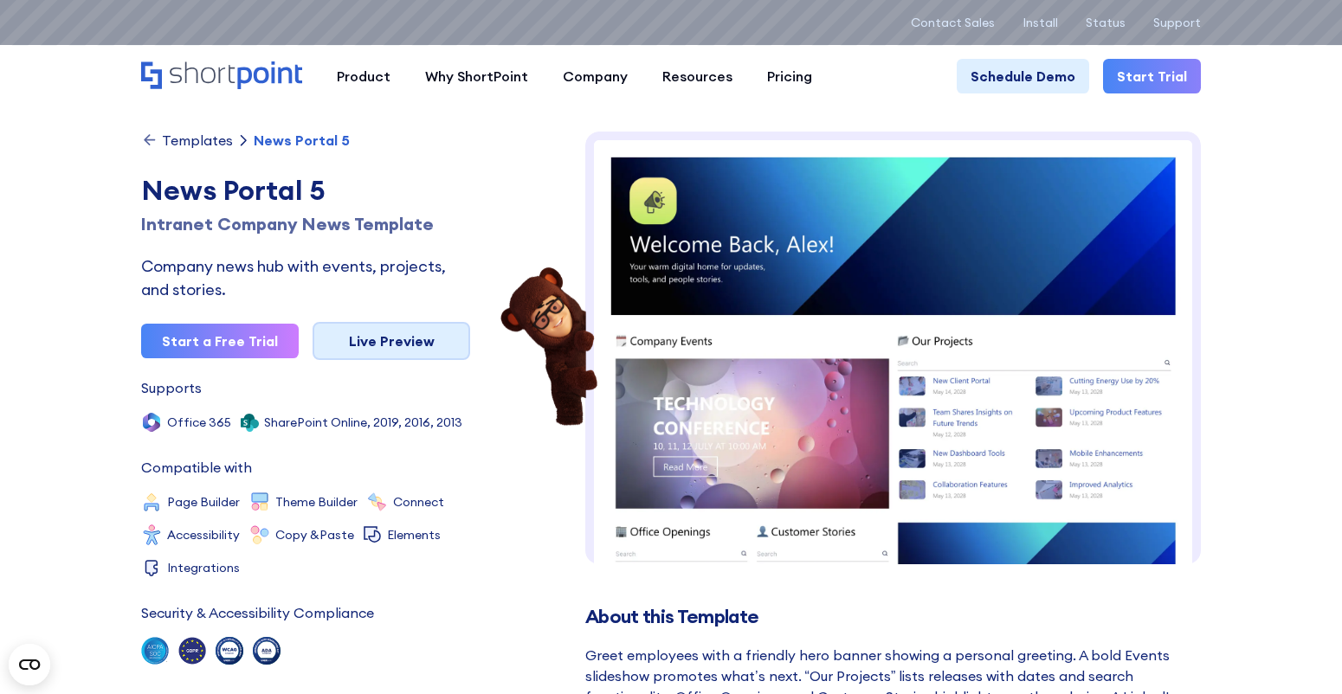
click at [380, 347] on link "Live Preview" at bounding box center [392, 341] width 158 height 38
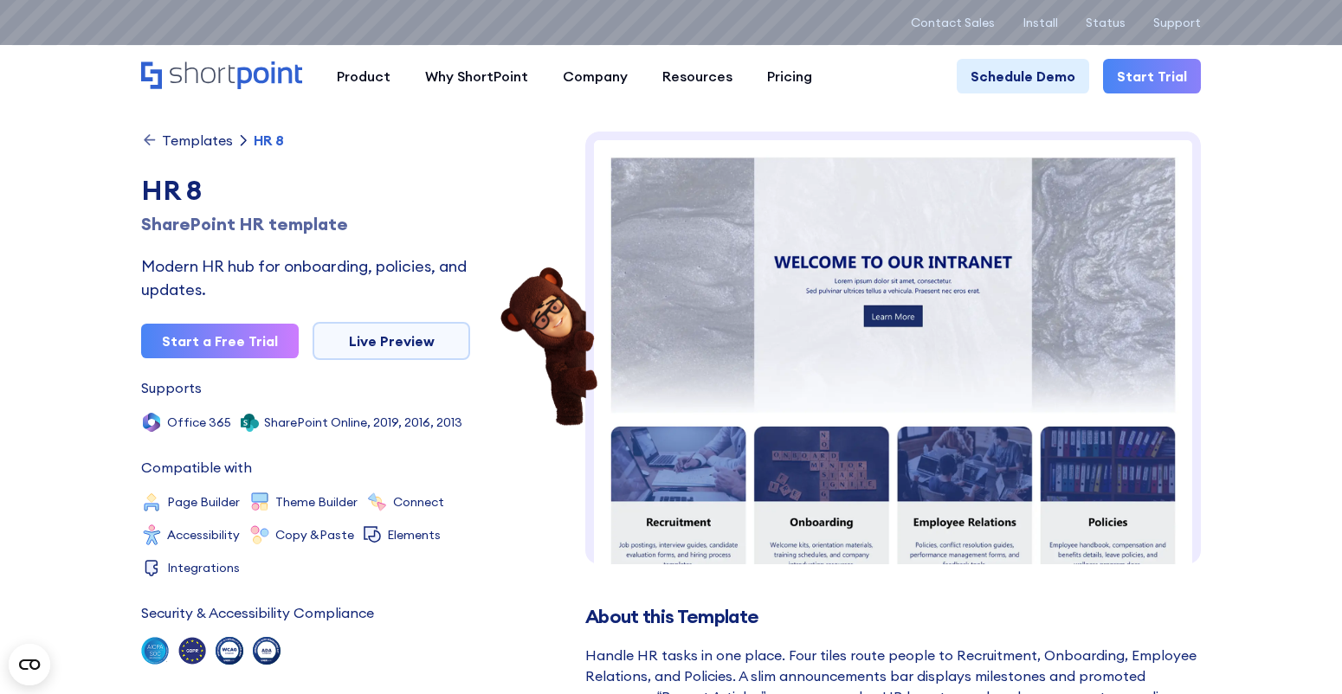
click at [375, 377] on div "Templates HR 8 HR 8 SharePoint HR template Modern HR hub for onboarding, polici…" at bounding box center [305, 427] width 329 height 590
click at [391, 336] on link "Live Preview" at bounding box center [392, 341] width 158 height 38
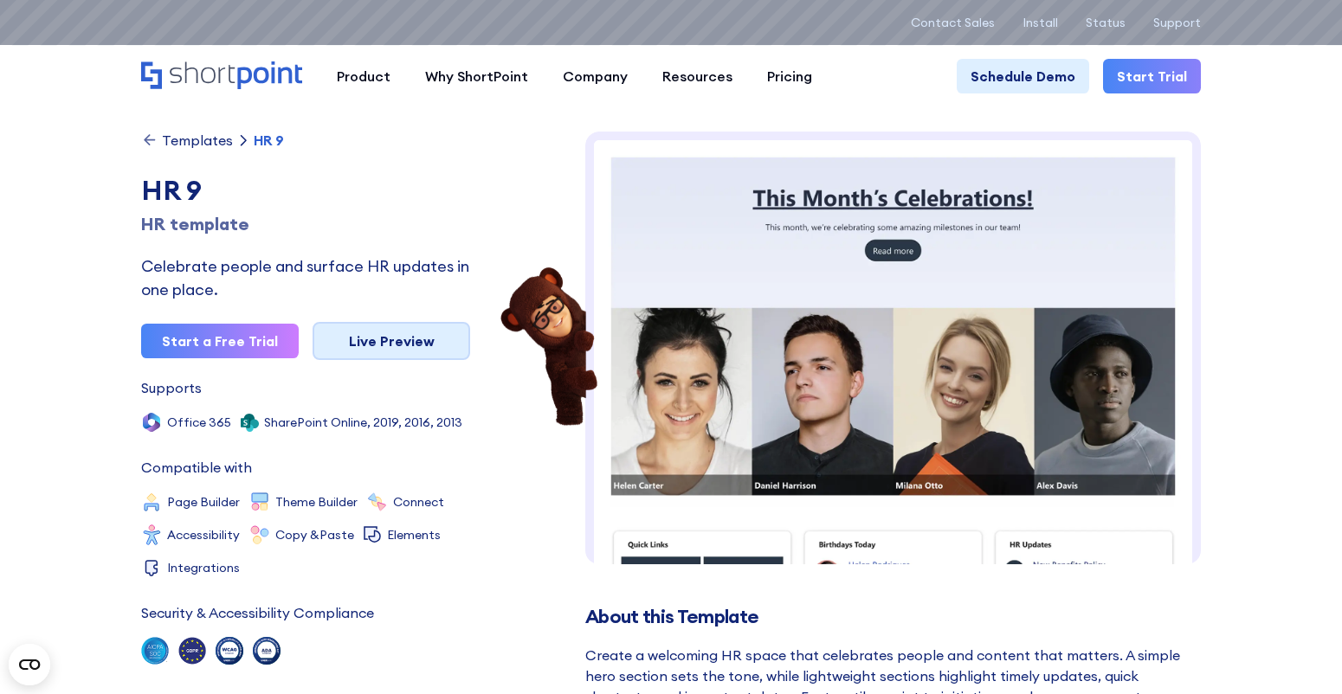
click at [378, 346] on link "Live Preview" at bounding box center [392, 341] width 158 height 38
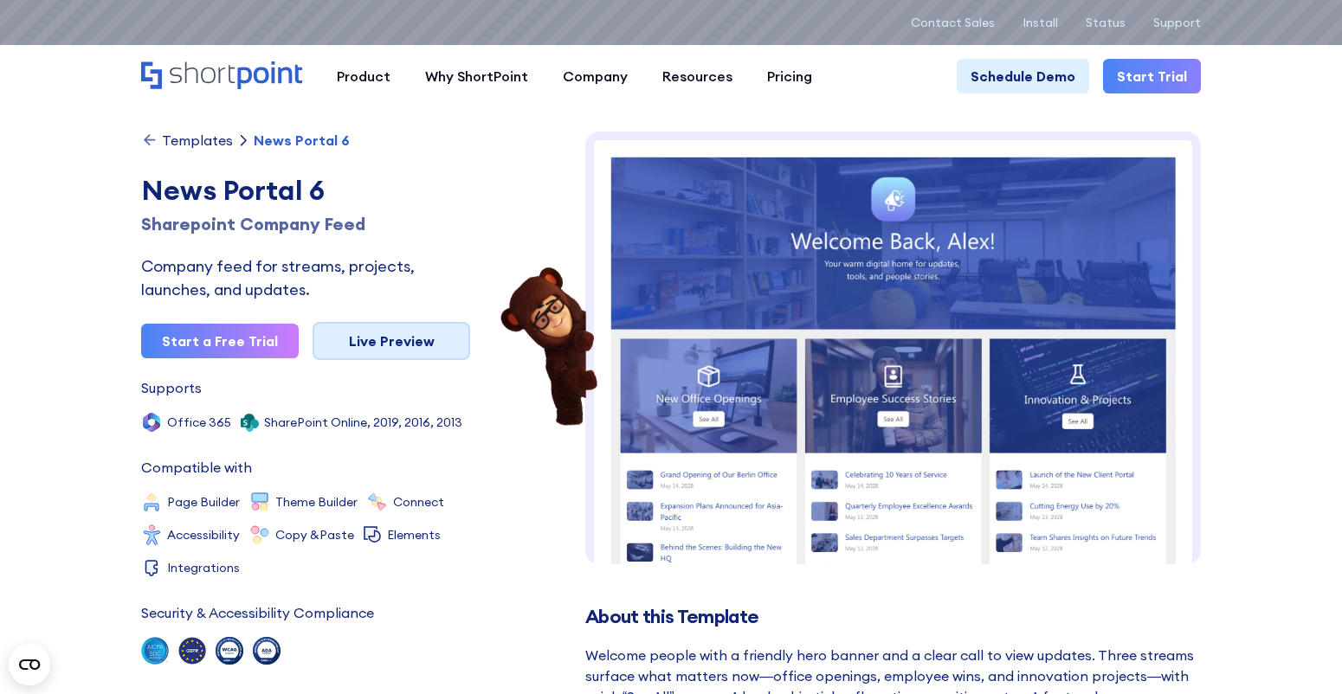
click at [409, 338] on link "Live Preview" at bounding box center [392, 341] width 158 height 38
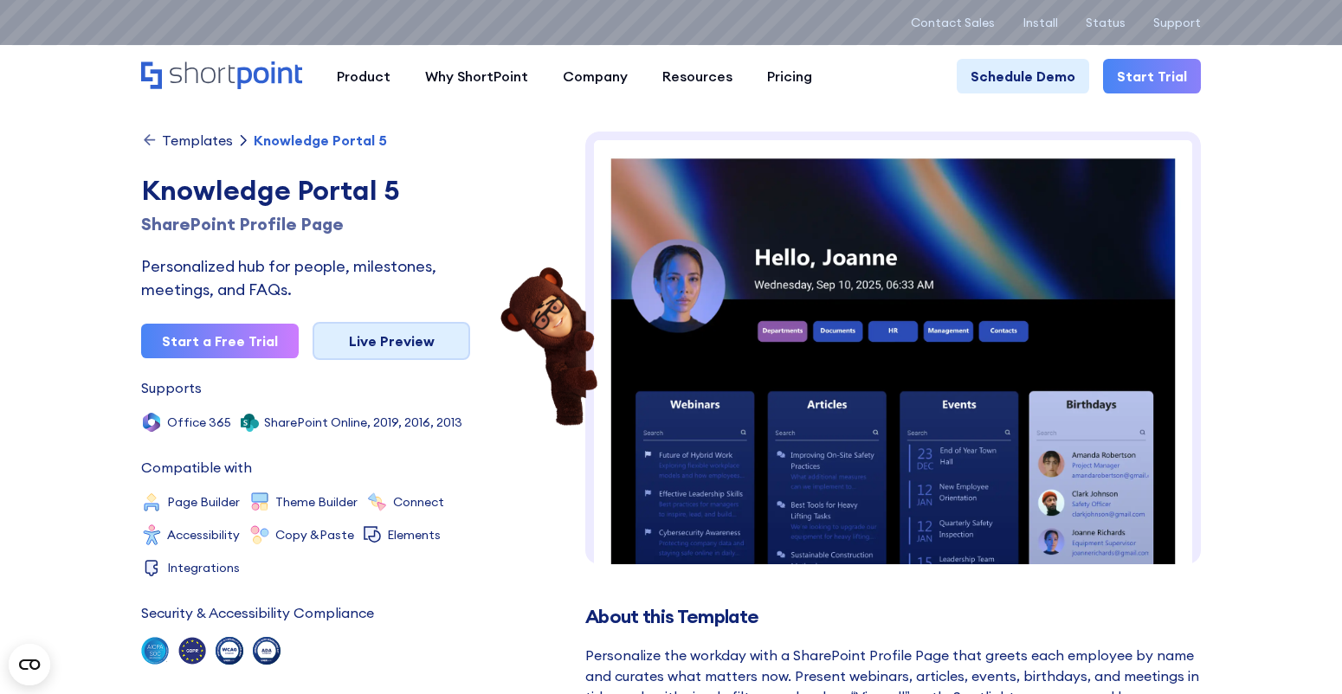
click at [378, 342] on link "Live Preview" at bounding box center [392, 341] width 158 height 38
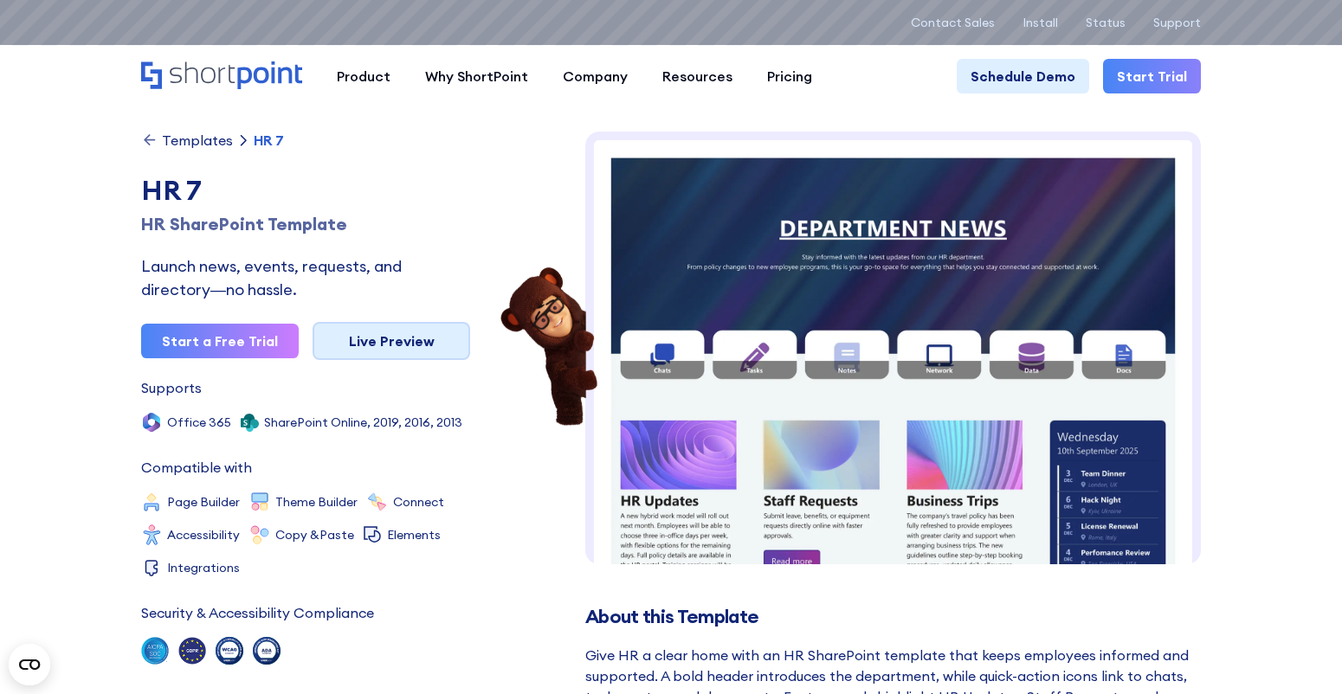
click at [373, 342] on link "Live Preview" at bounding box center [392, 341] width 158 height 38
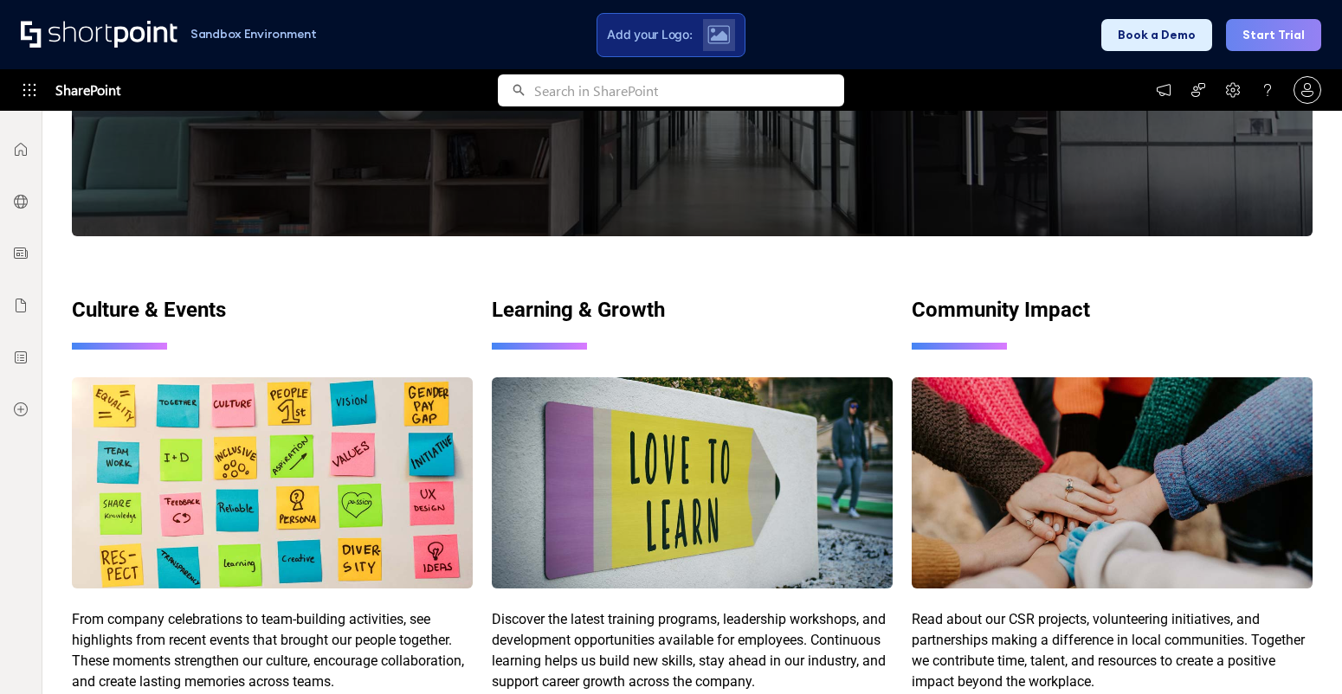
scroll to position [1806, 0]
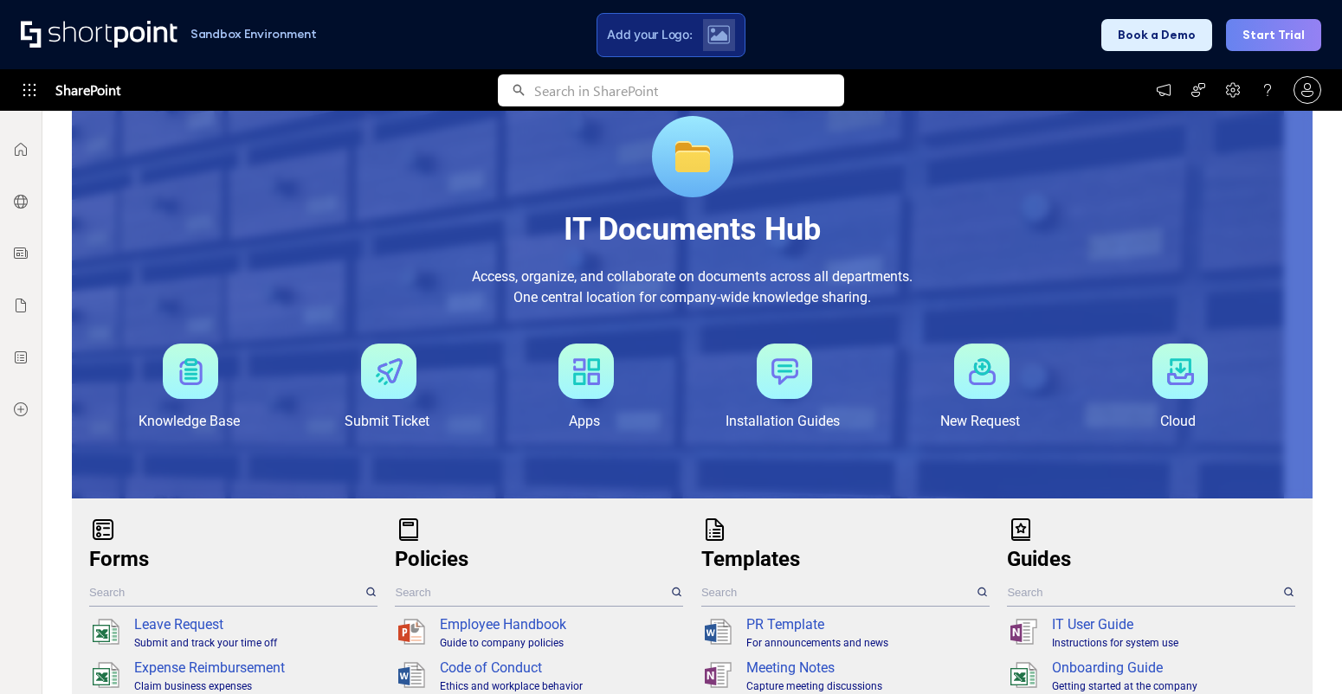
scroll to position [259, 0]
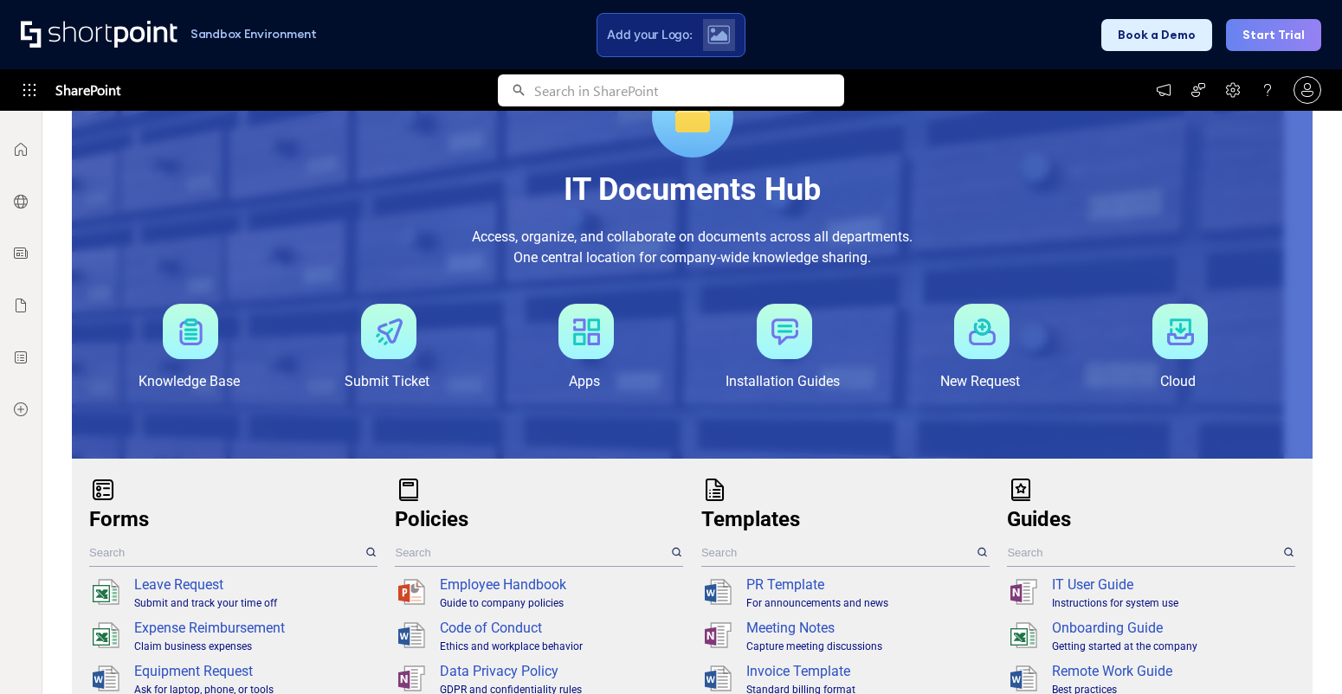
click at [844, 422] on div "IT Documents Hub Access, organize, and collaborate on documents across all depa…" at bounding box center [692, 240] width 1187 height 383
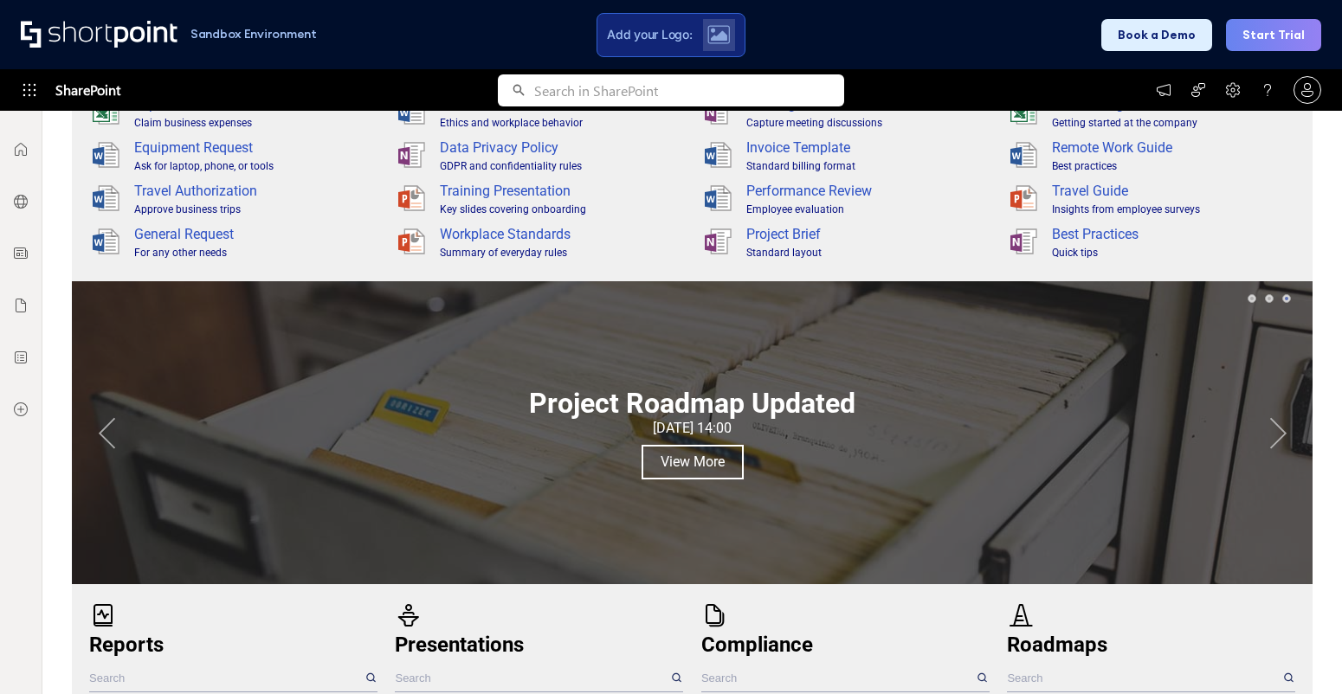
scroll to position [901, 0]
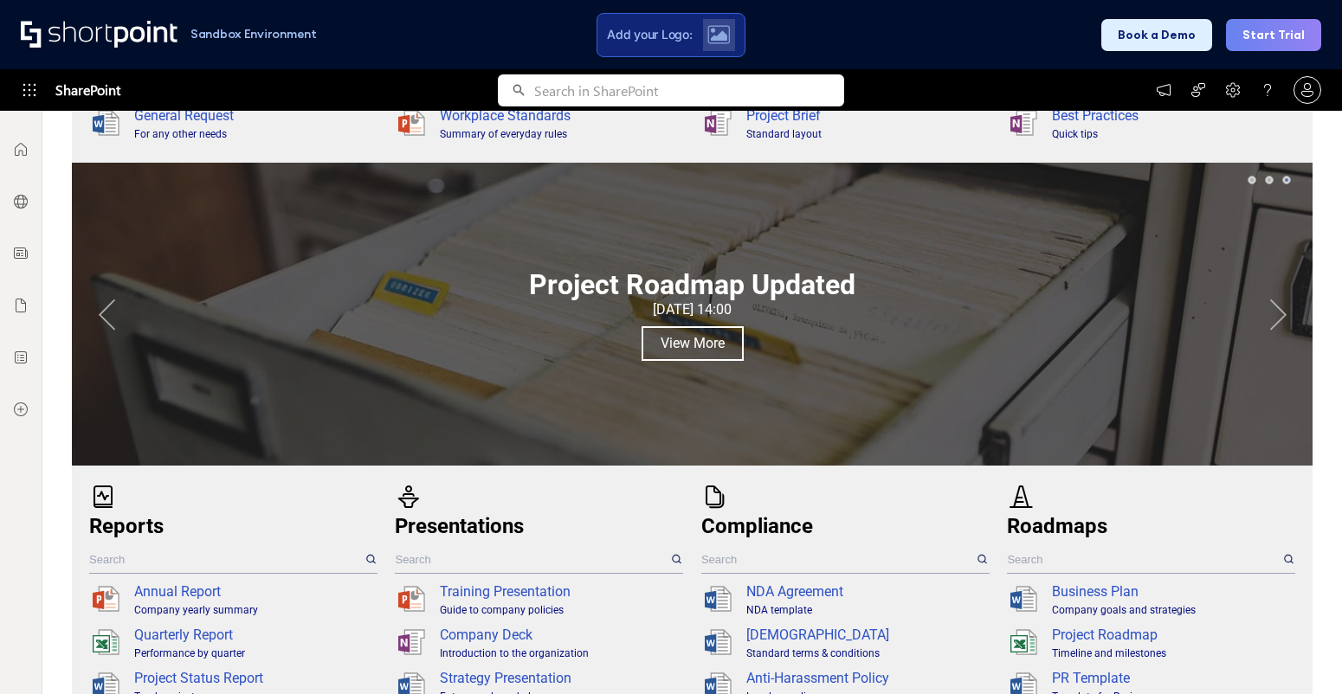
click at [831, 433] on div at bounding box center [692, 314] width 1241 height 303
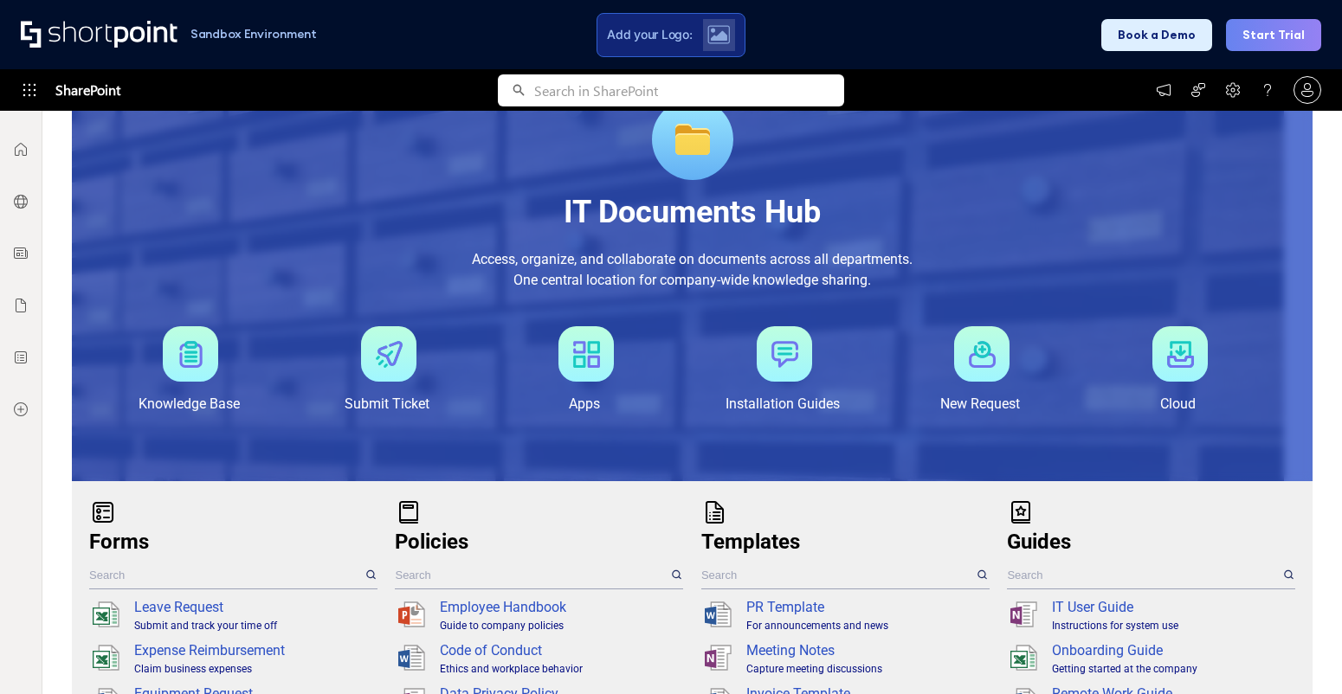
scroll to position [0, 0]
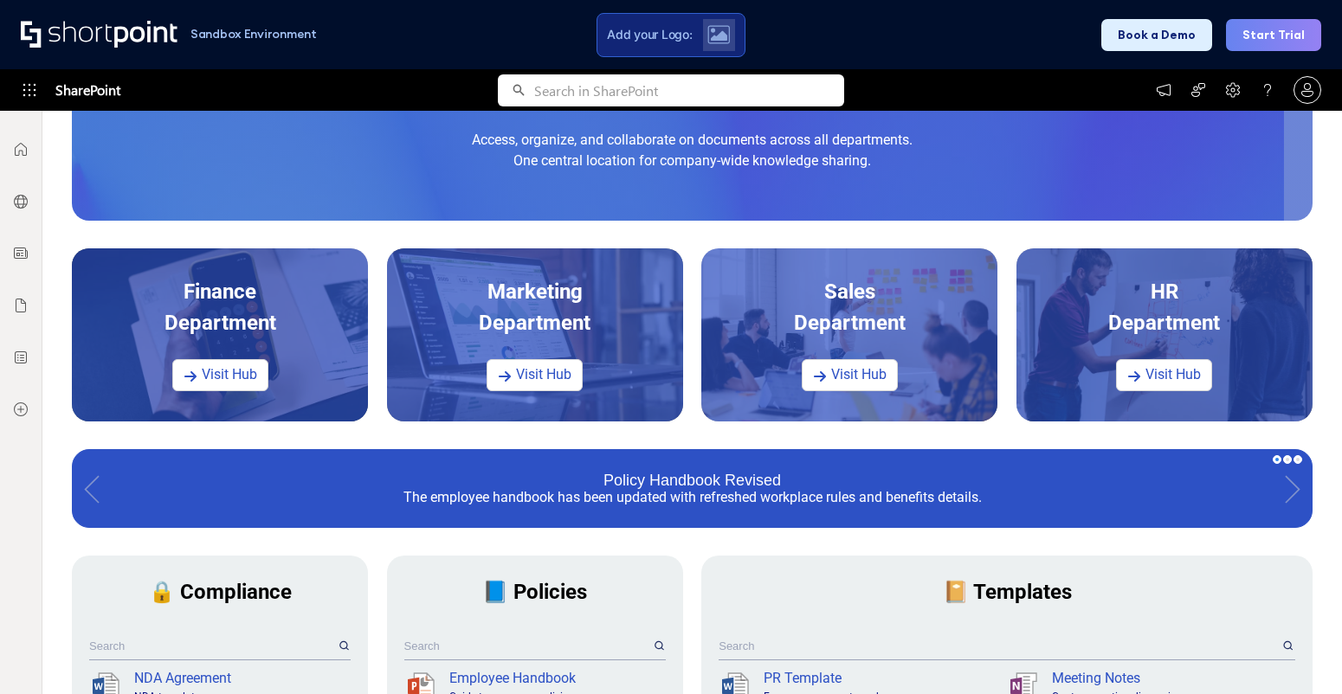
scroll to position [347, 0]
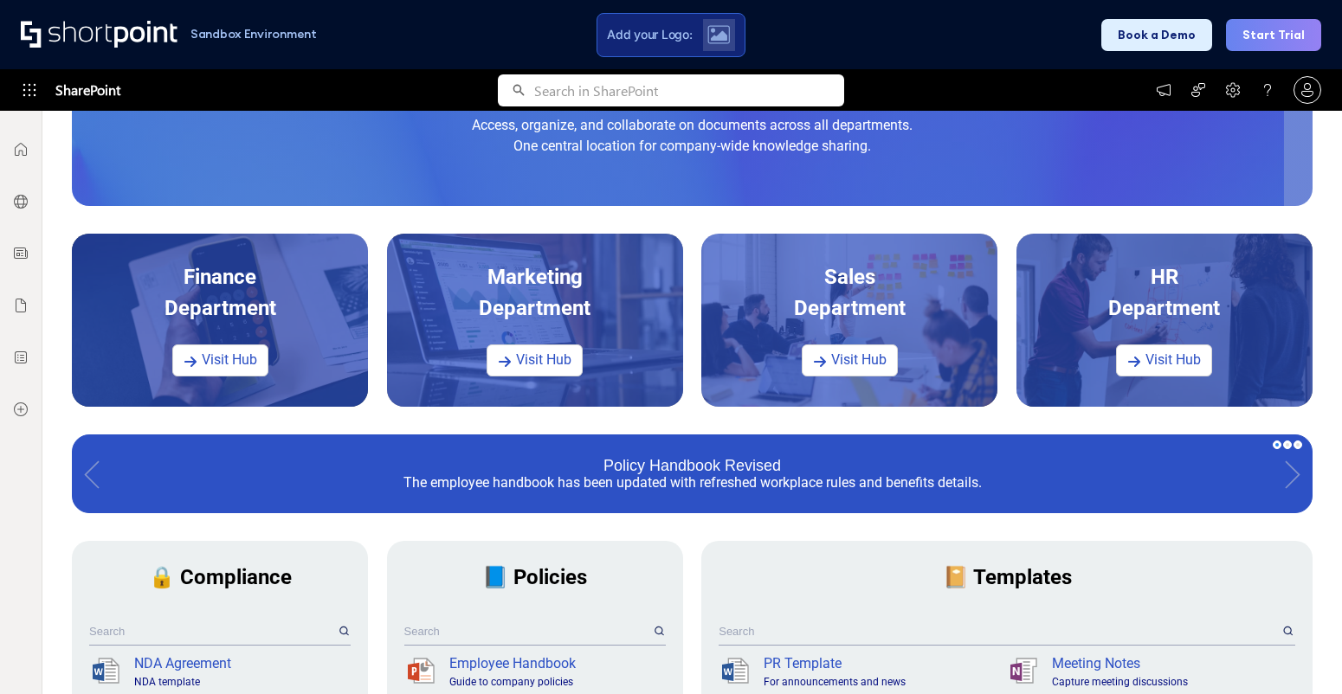
click at [949, 314] on div "Department" at bounding box center [849, 319] width 268 height 52
click at [855, 361] on link "Visit Hub" at bounding box center [850, 361] width 96 height 32
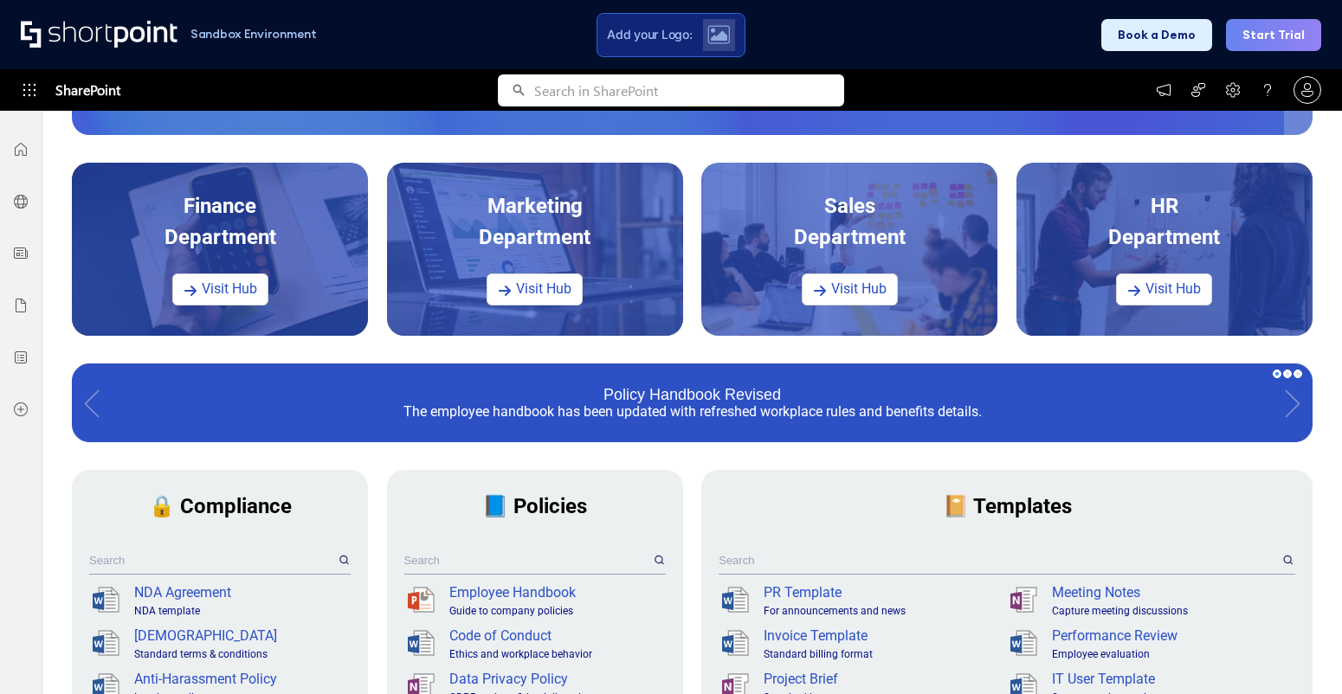
scroll to position [3, 0]
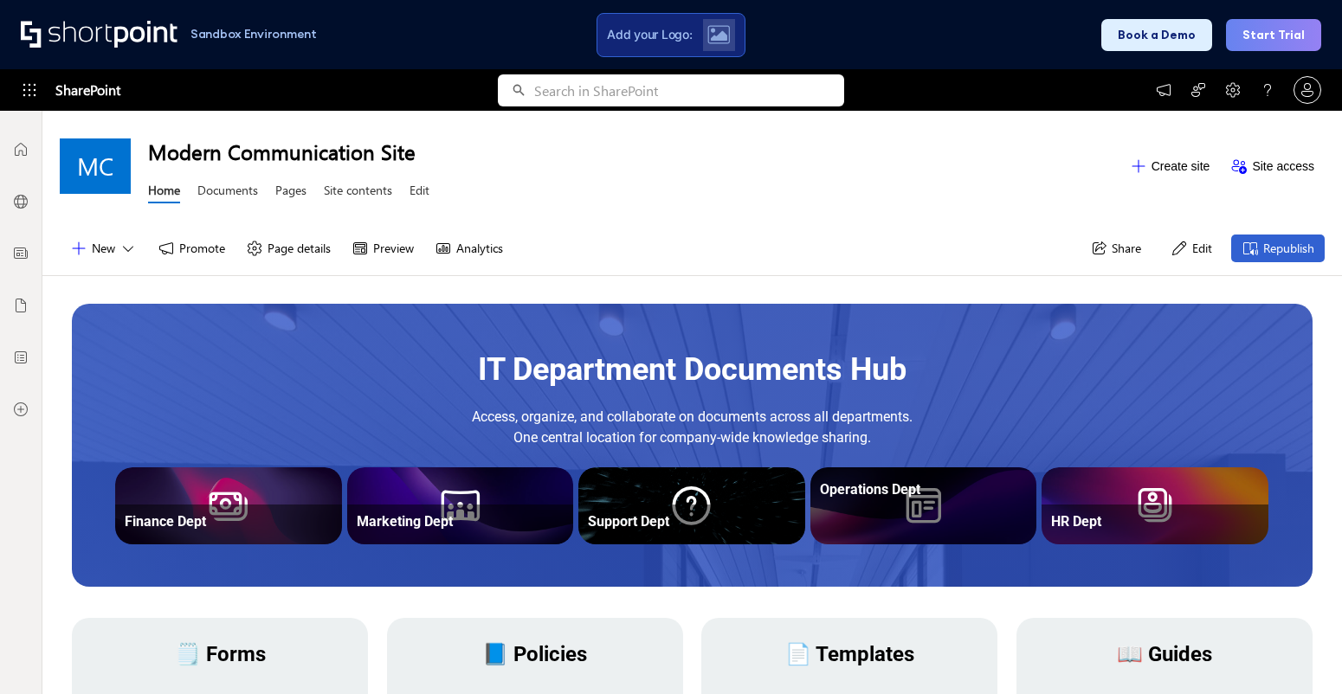
click at [936, 514] on div at bounding box center [923, 525] width 216 height 38
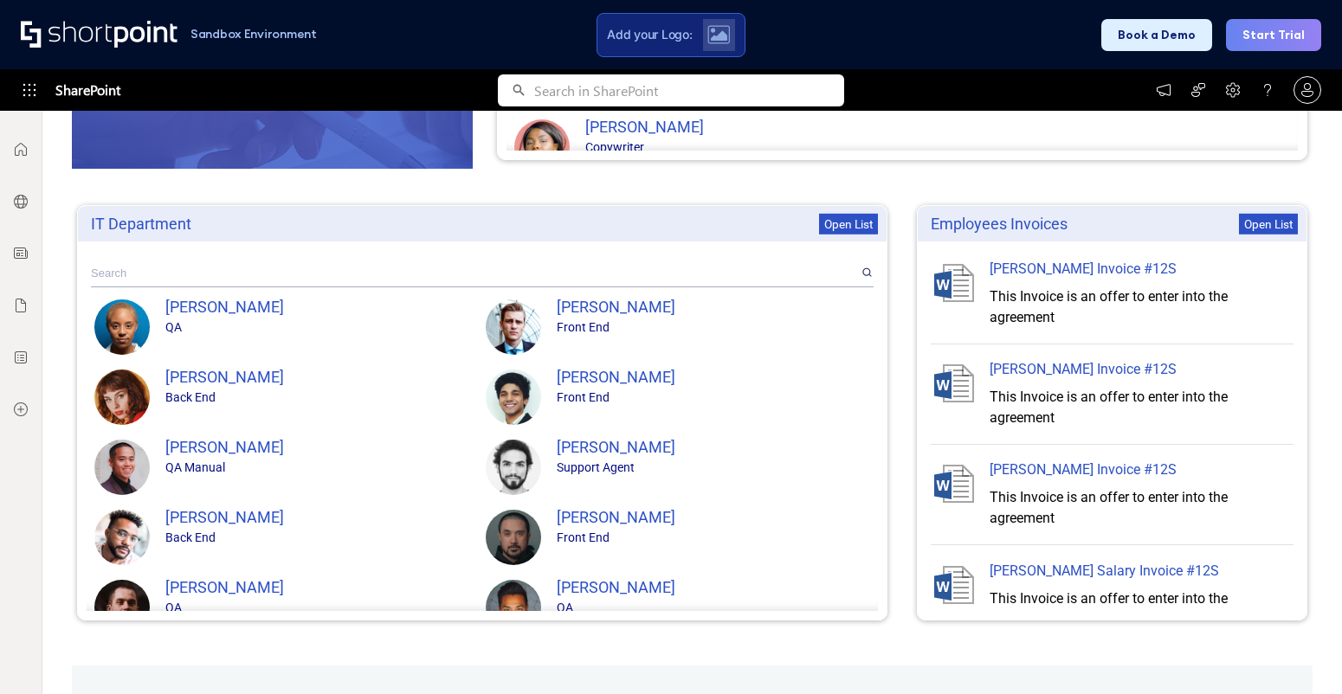
scroll to position [1525, 0]
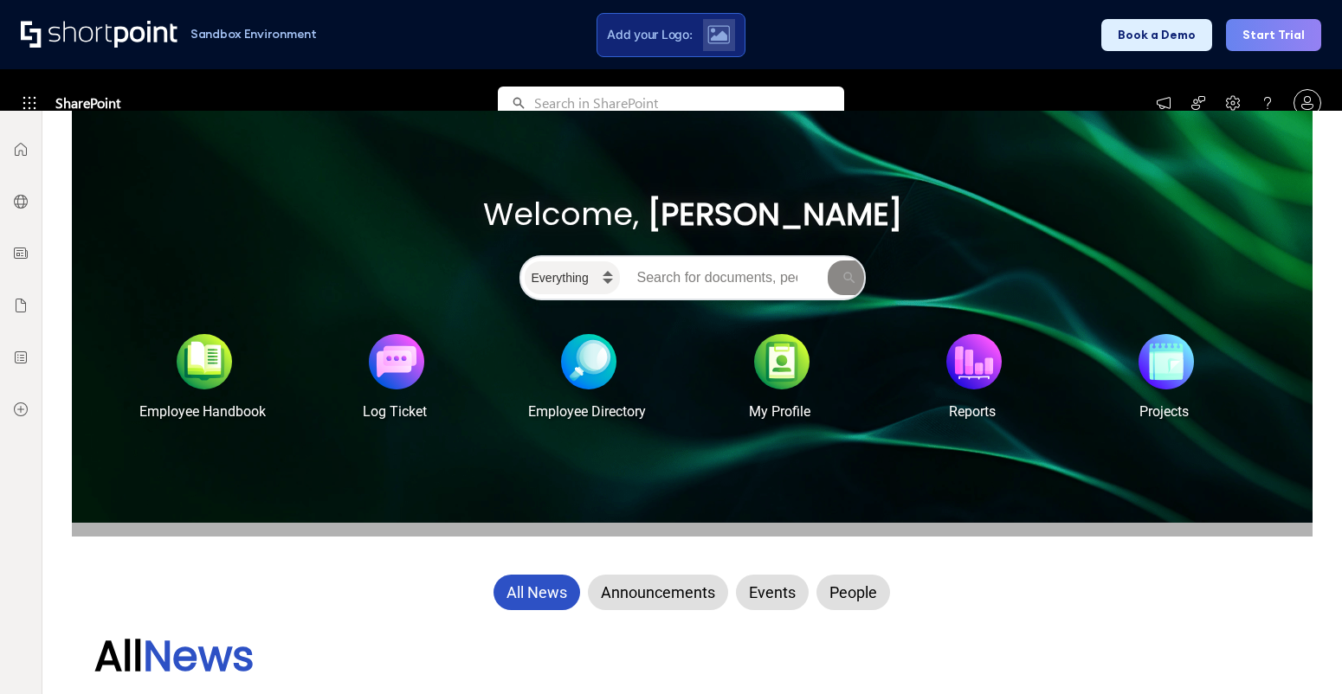
scroll to position [266, 0]
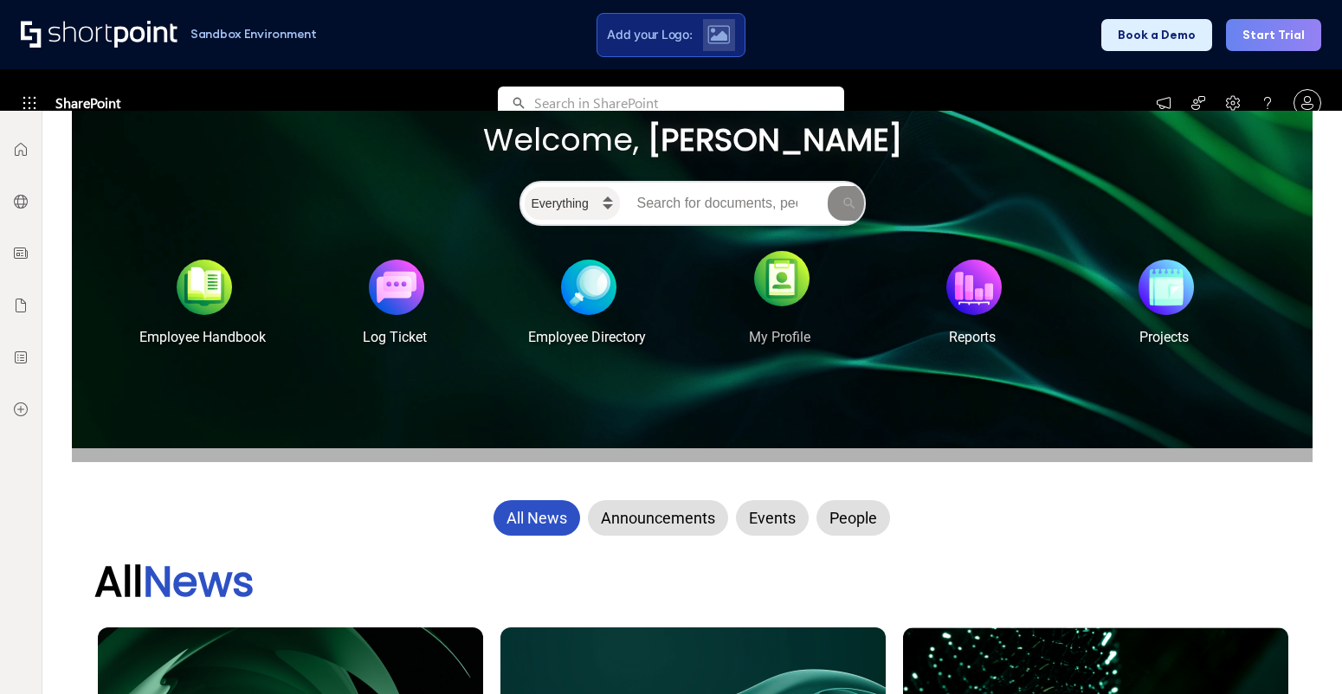
click at [784, 297] on div at bounding box center [781, 278] width 55 height 55
click at [782, 339] on div "My Profile" at bounding box center [779, 337] width 61 height 21
click at [968, 290] on div at bounding box center [973, 278] width 55 height 55
click at [652, 524] on div "Announcements" at bounding box center [658, 517] width 140 height 35
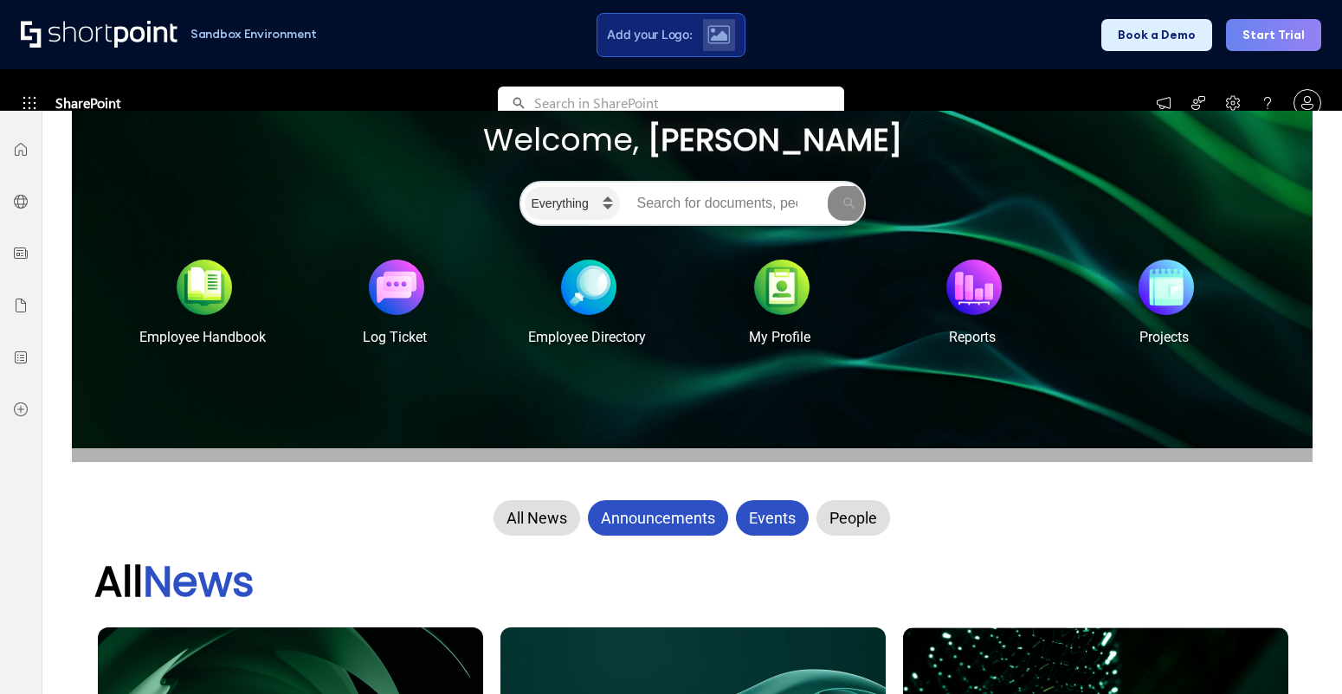
click at [771, 514] on div "Events" at bounding box center [772, 517] width 73 height 35
click at [857, 519] on div "People" at bounding box center [853, 517] width 74 height 35
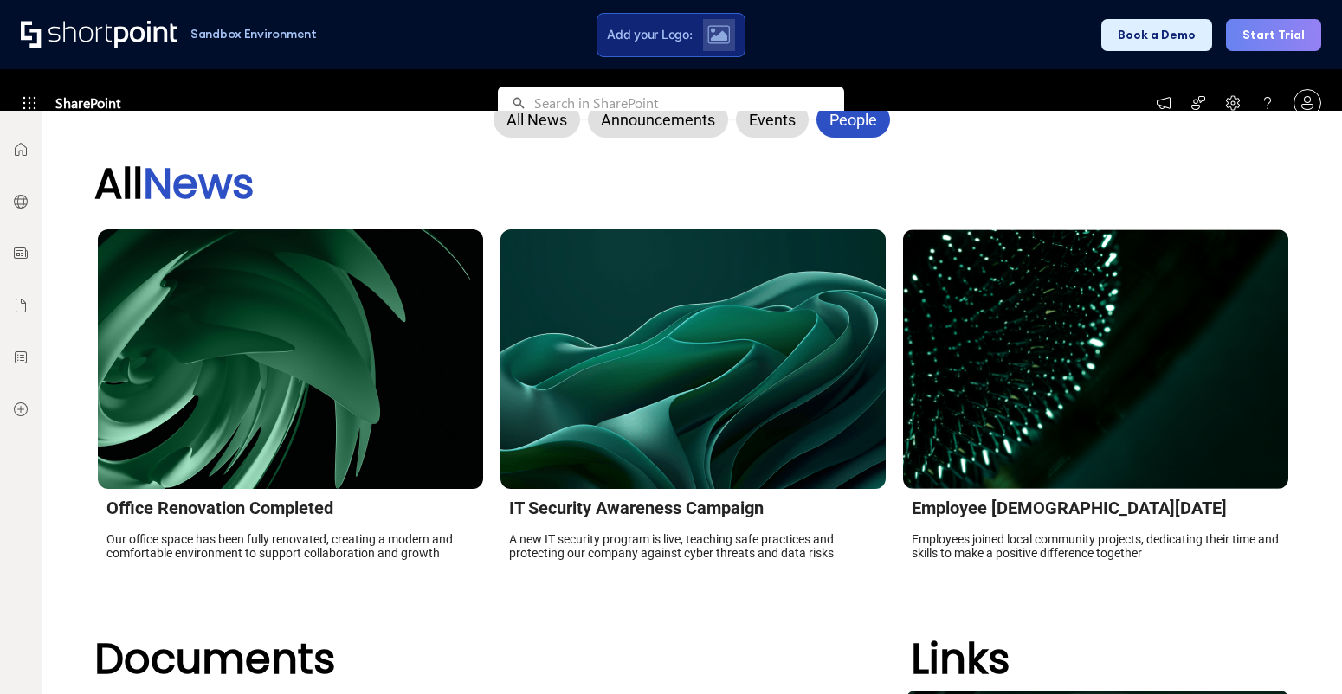
scroll to position [0, 0]
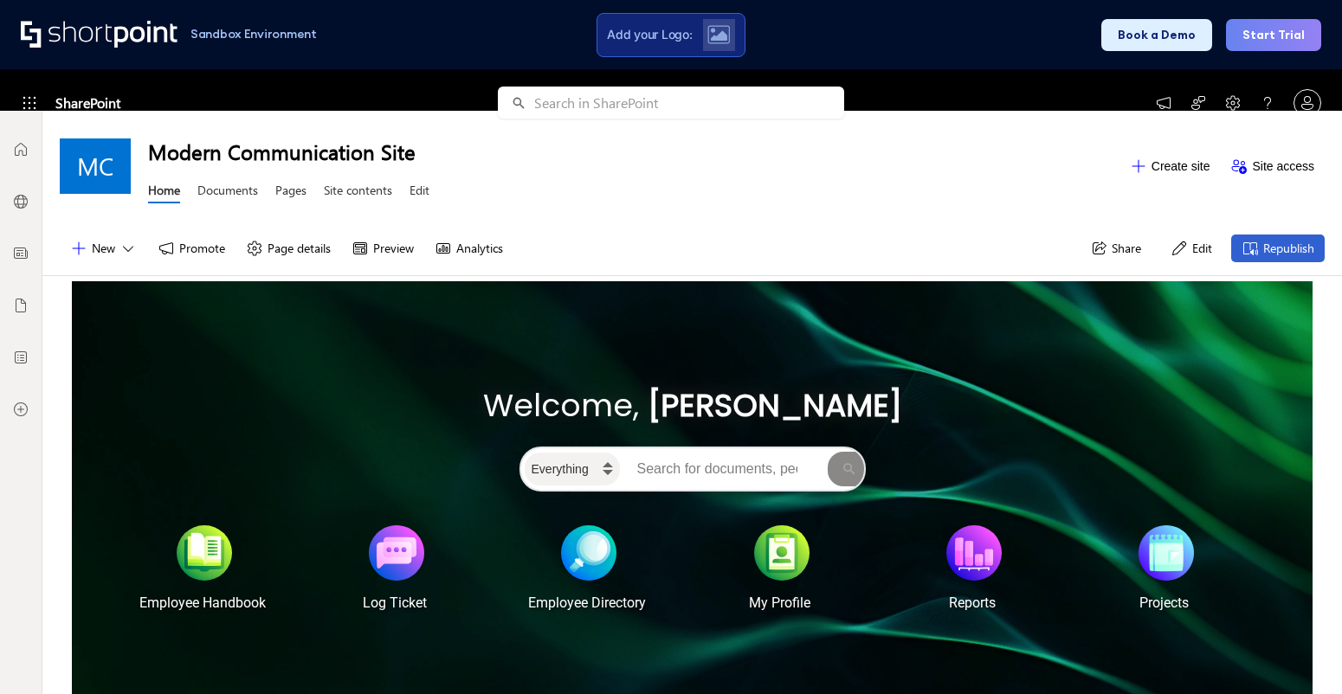
click at [1188, 251] on button "Edit" at bounding box center [1191, 249] width 62 height 28
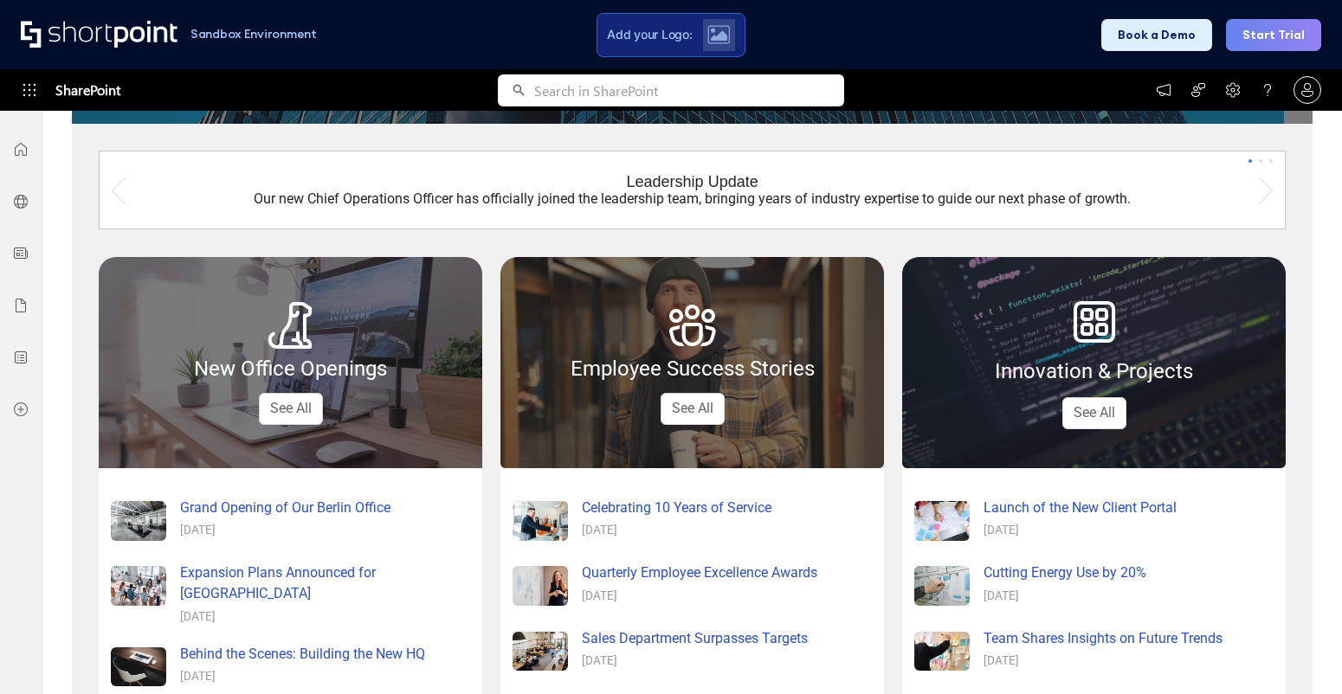
scroll to position [577, 0]
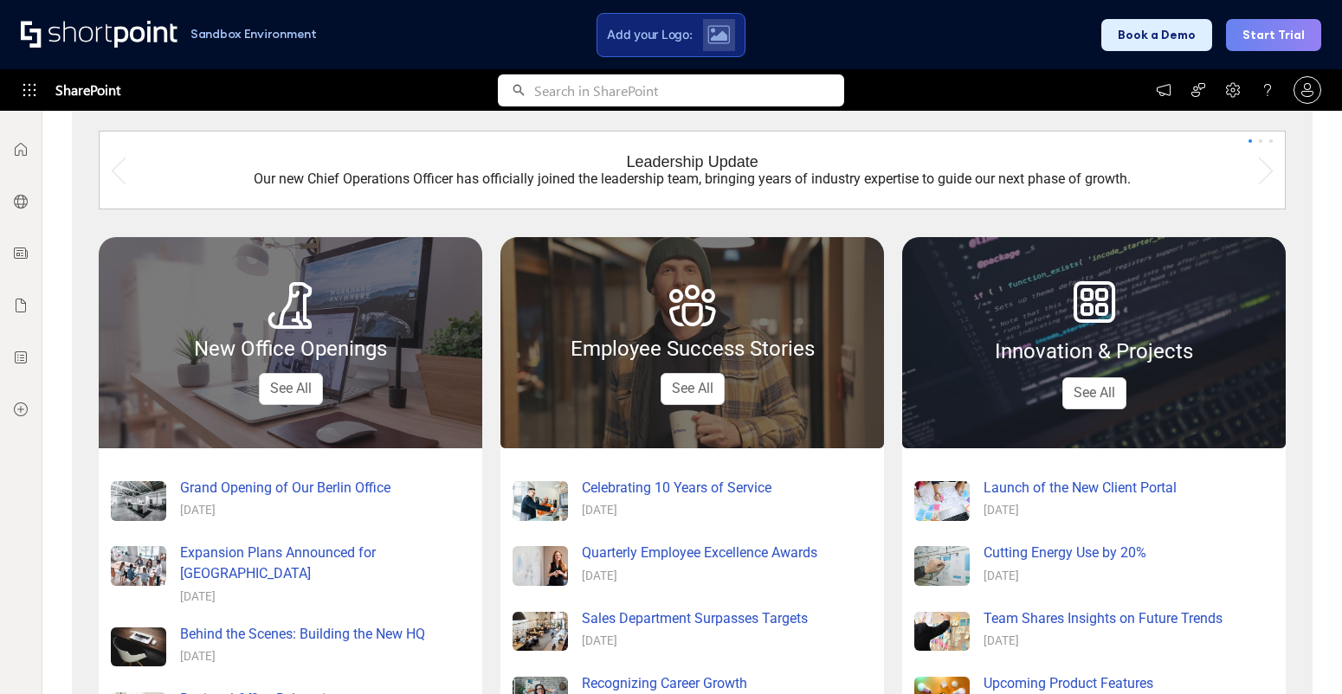
click at [1022, 395] on div "Innovation & Projects See All" at bounding box center [1093, 342] width 383 height 211
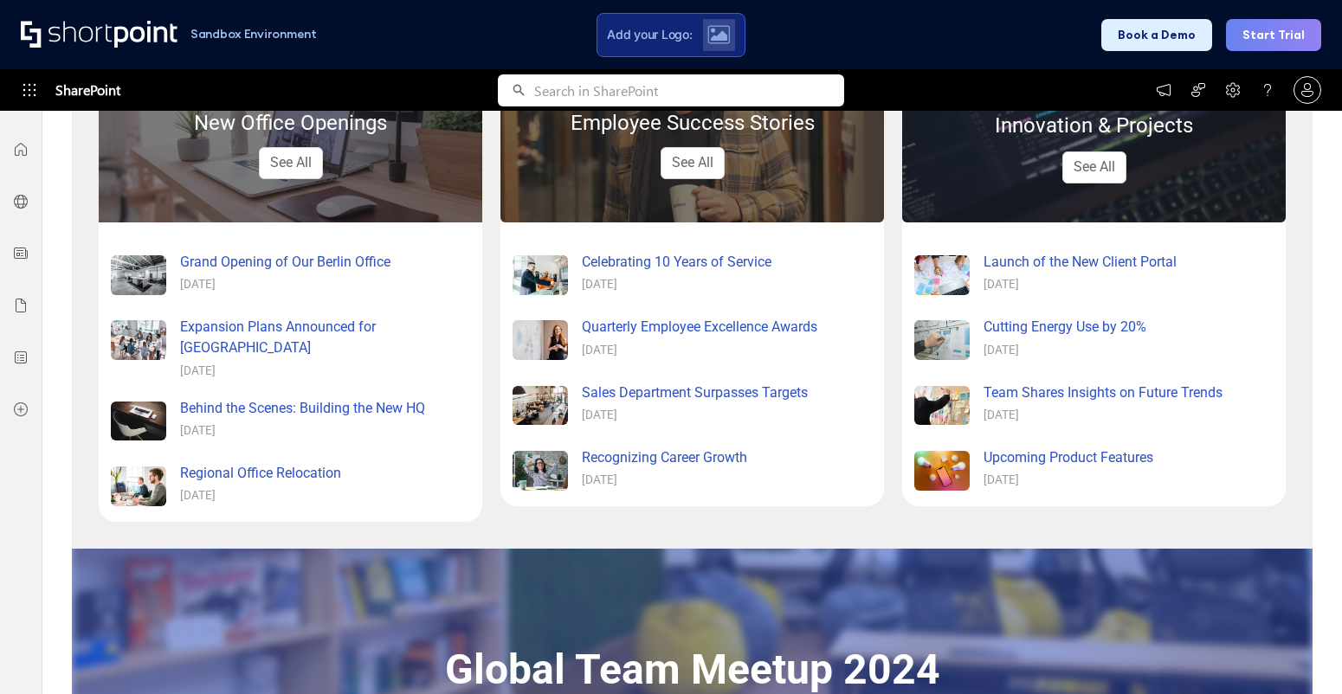
scroll to position [756, 0]
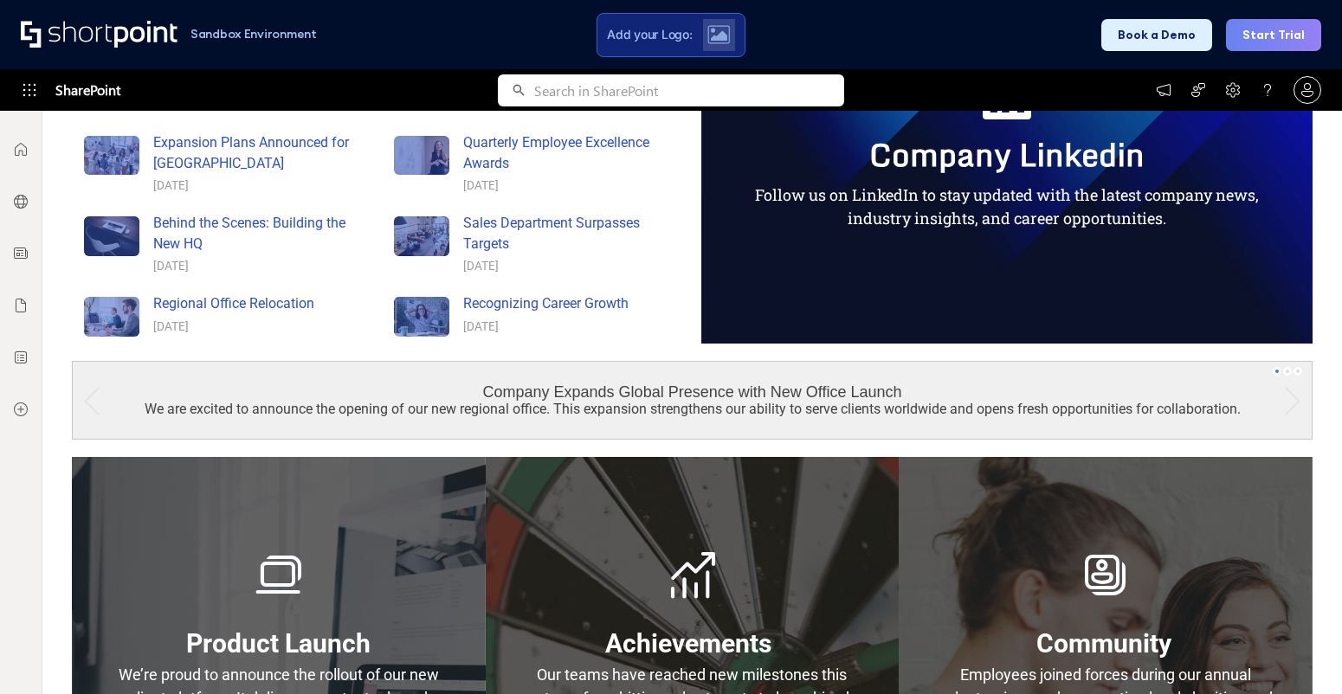
scroll to position [1023, 0]
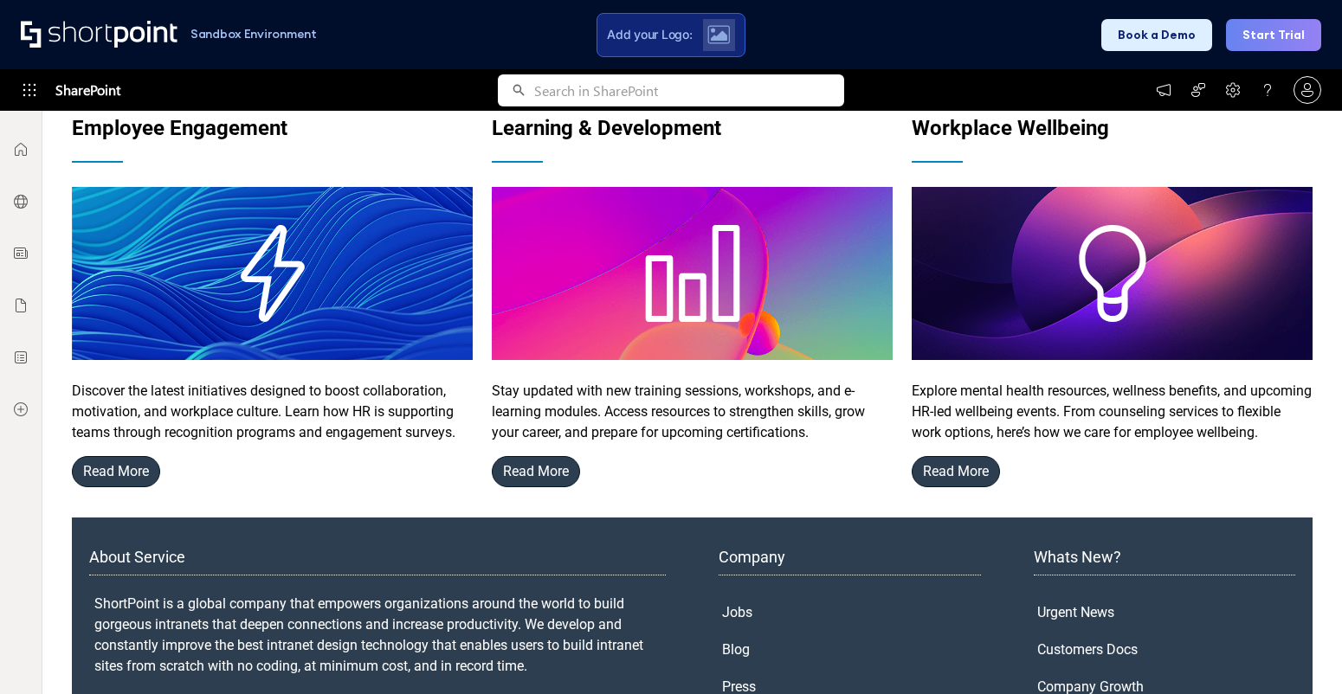
scroll to position [1279, 0]
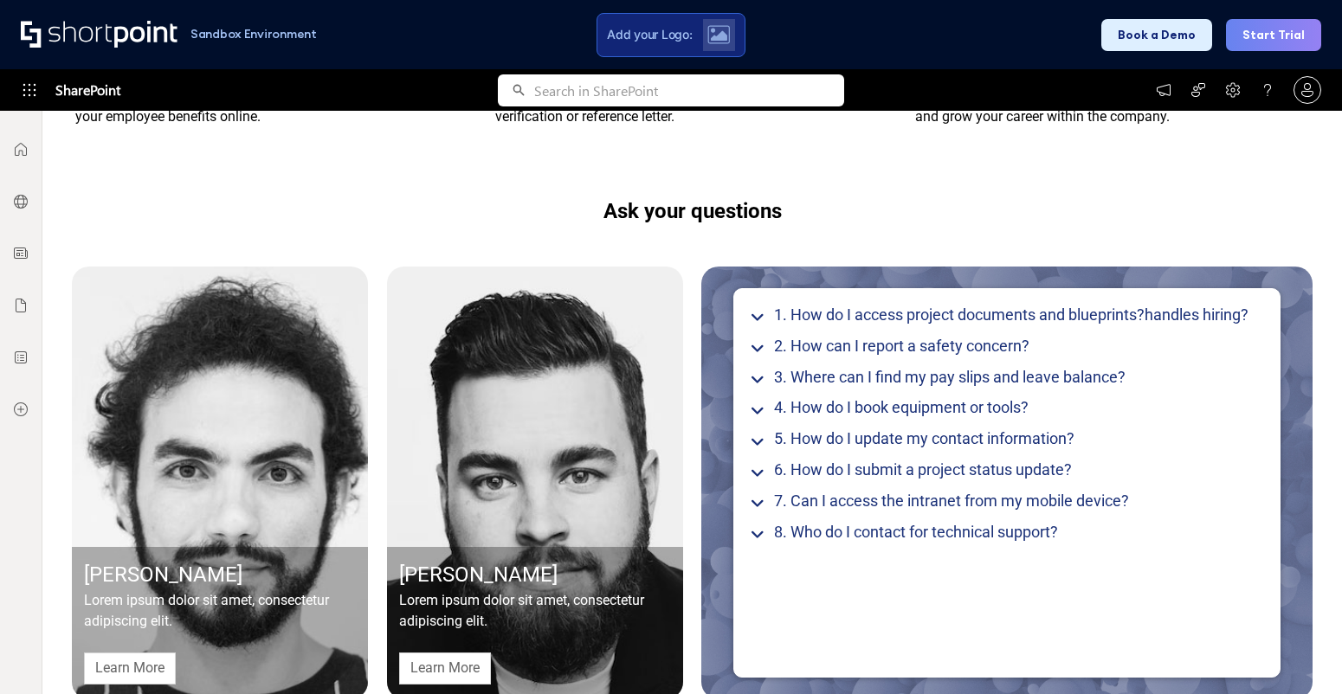
scroll to position [1739, 0]
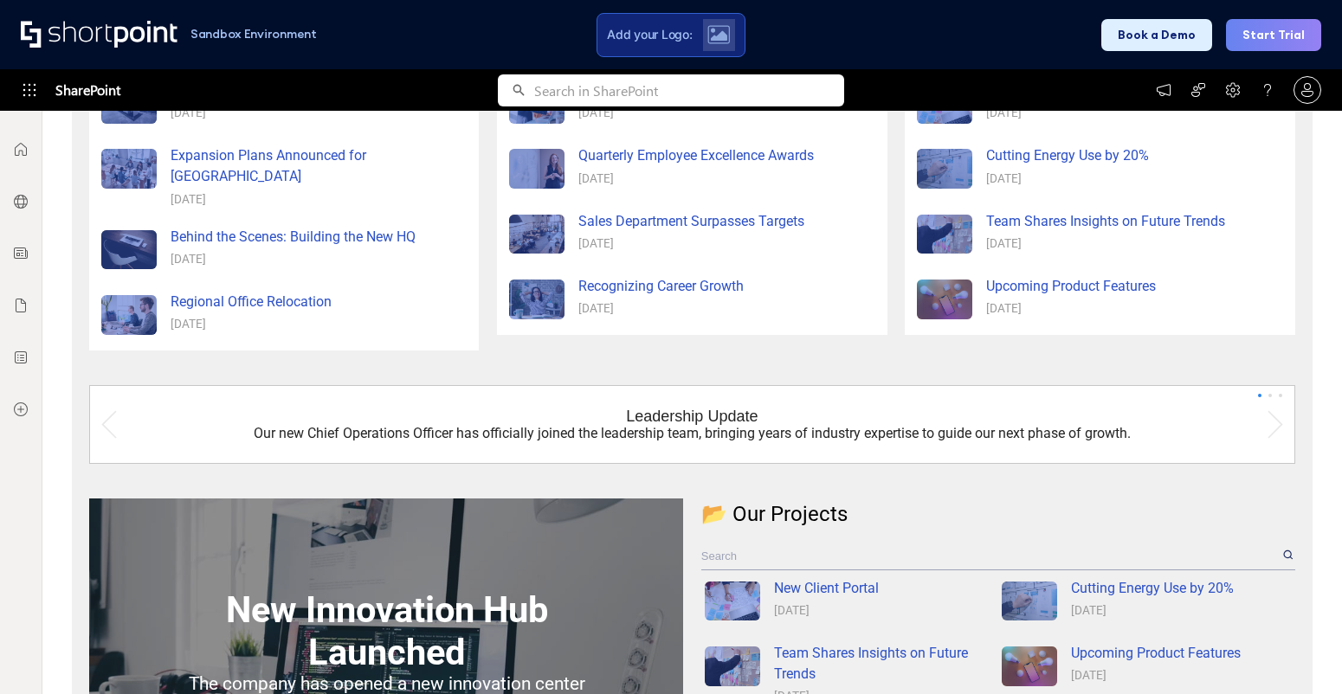
scroll to position [944, 0]
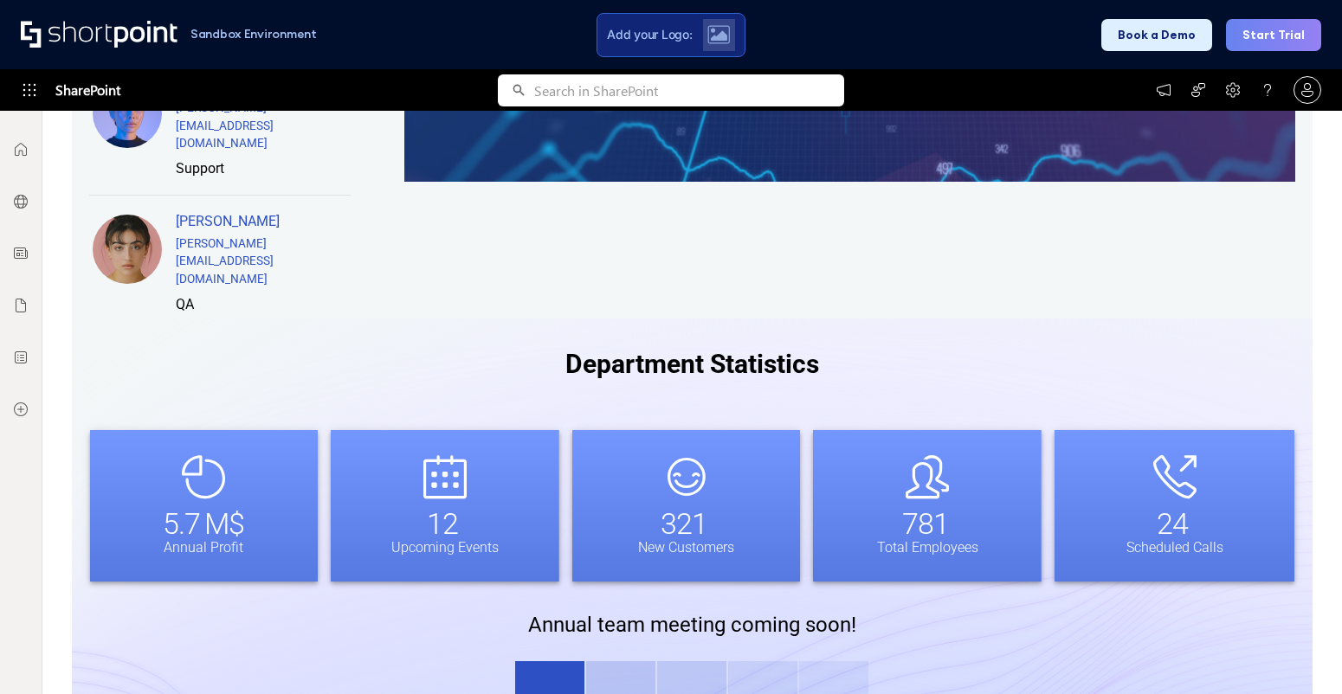
scroll to position [1393, 0]
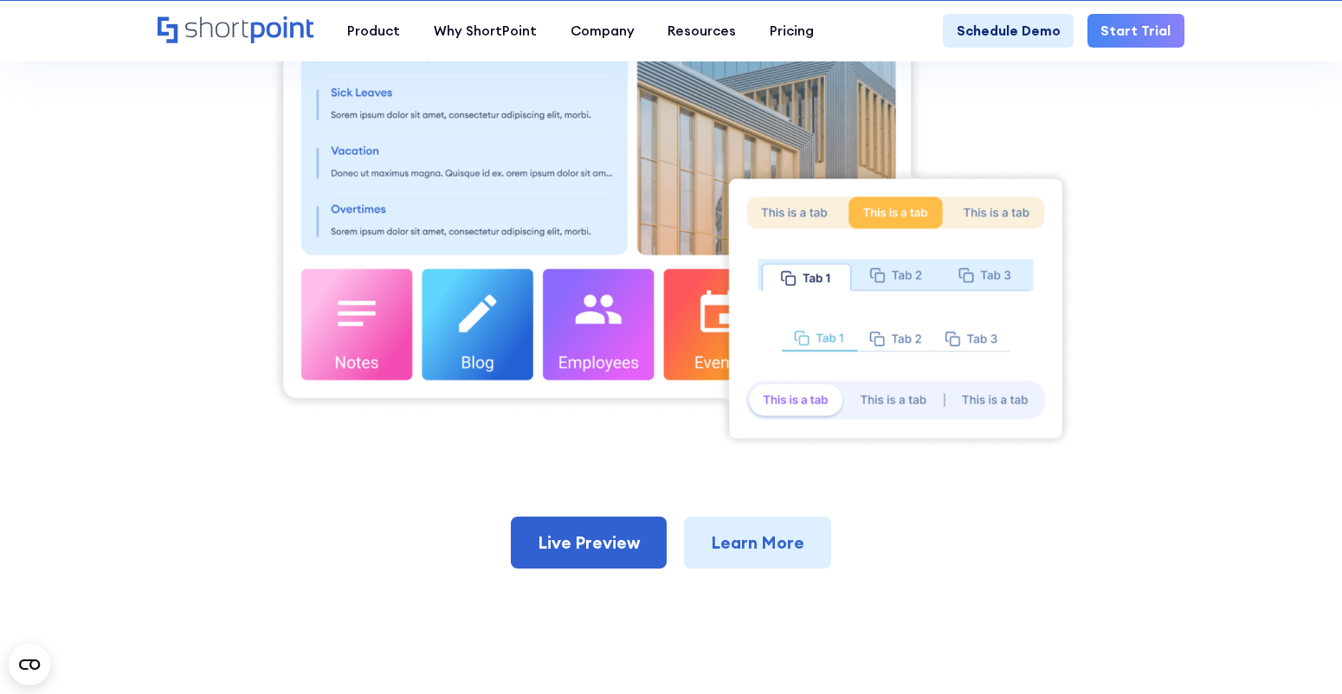
scroll to position [700, 0]
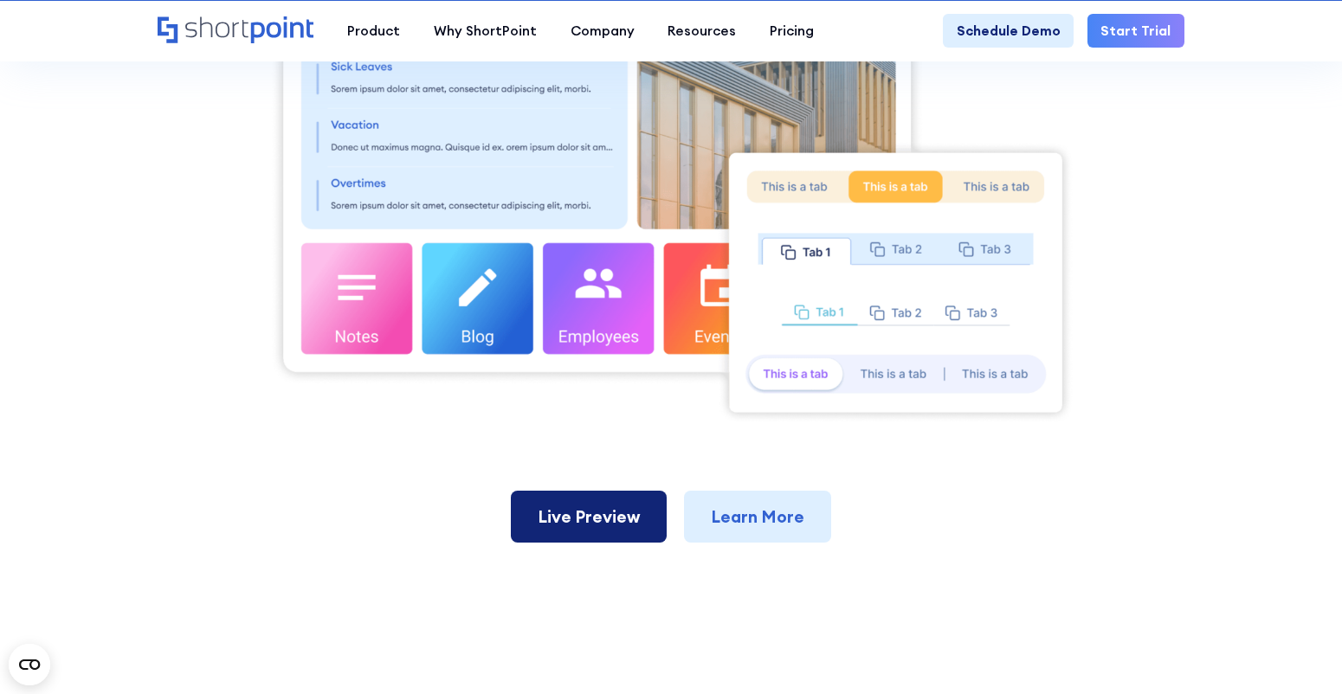
click at [607, 524] on link "Live Preview" at bounding box center [589, 517] width 156 height 52
